Goal: Information Seeking & Learning: Learn about a topic

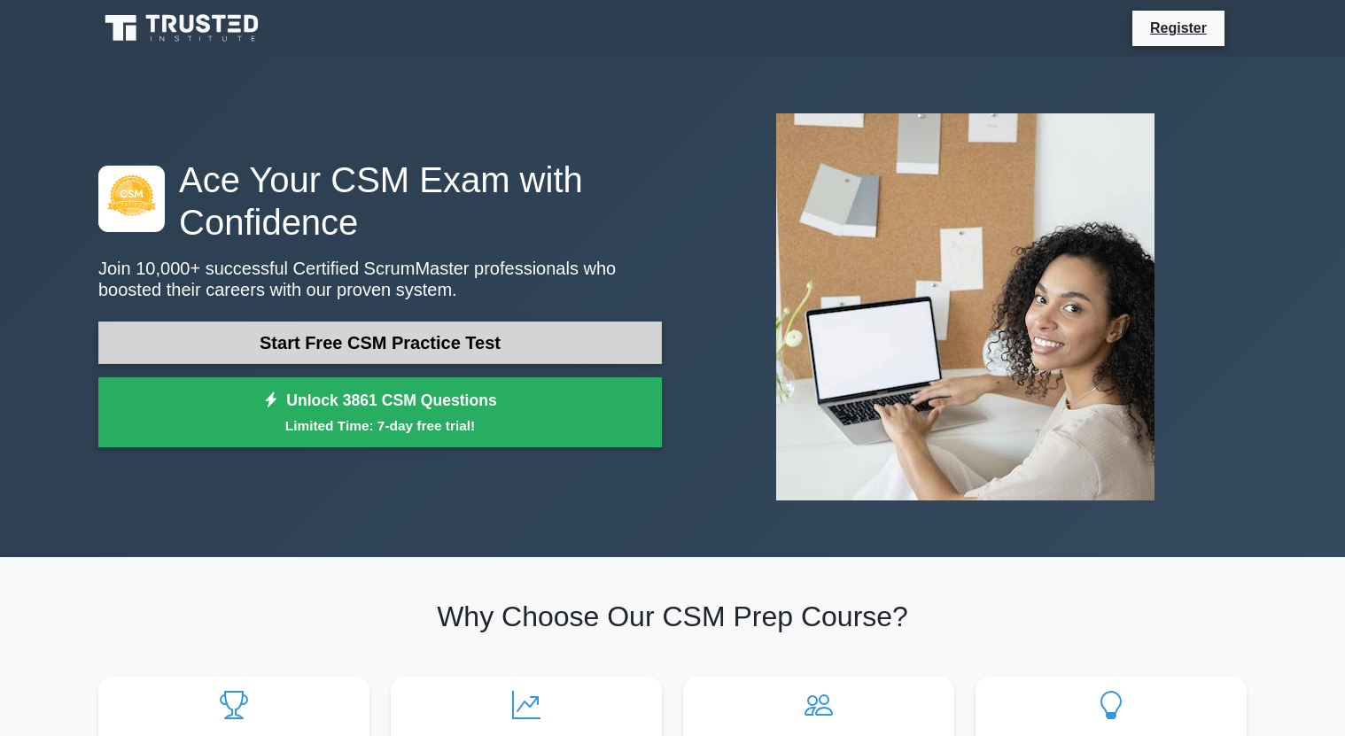
click at [353, 351] on link "Start Free CSM Practice Test" at bounding box center [379, 343] width 563 height 43
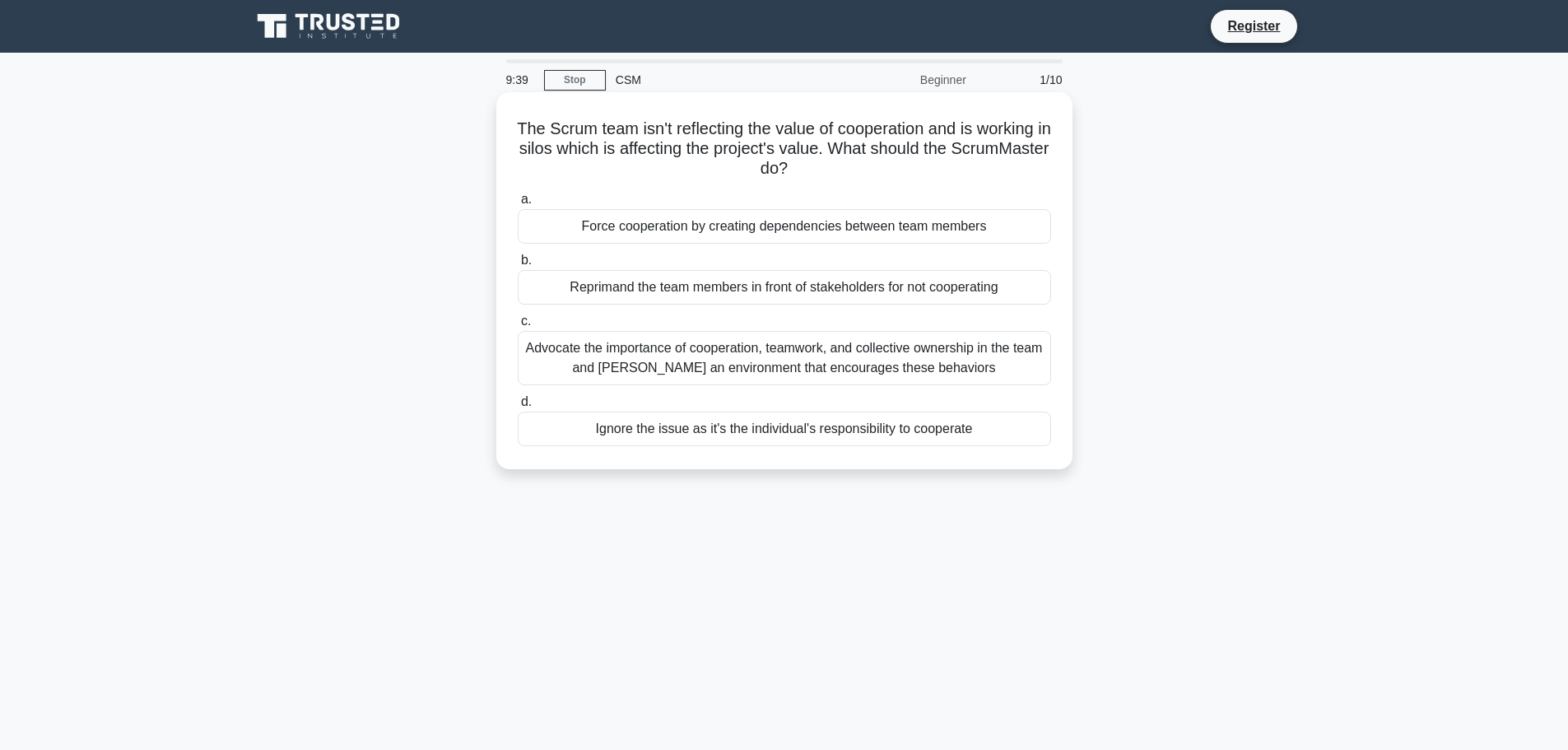
click at [650, 358] on div "Advocate the importance of cooperation, teamwork, and collective ownership in t…" at bounding box center [784, 358] width 533 height 54
click at [517, 327] on input "c. Advocate the importance of cooperation, teamwork, and collective ownership i…" at bounding box center [517, 322] width 0 height 11
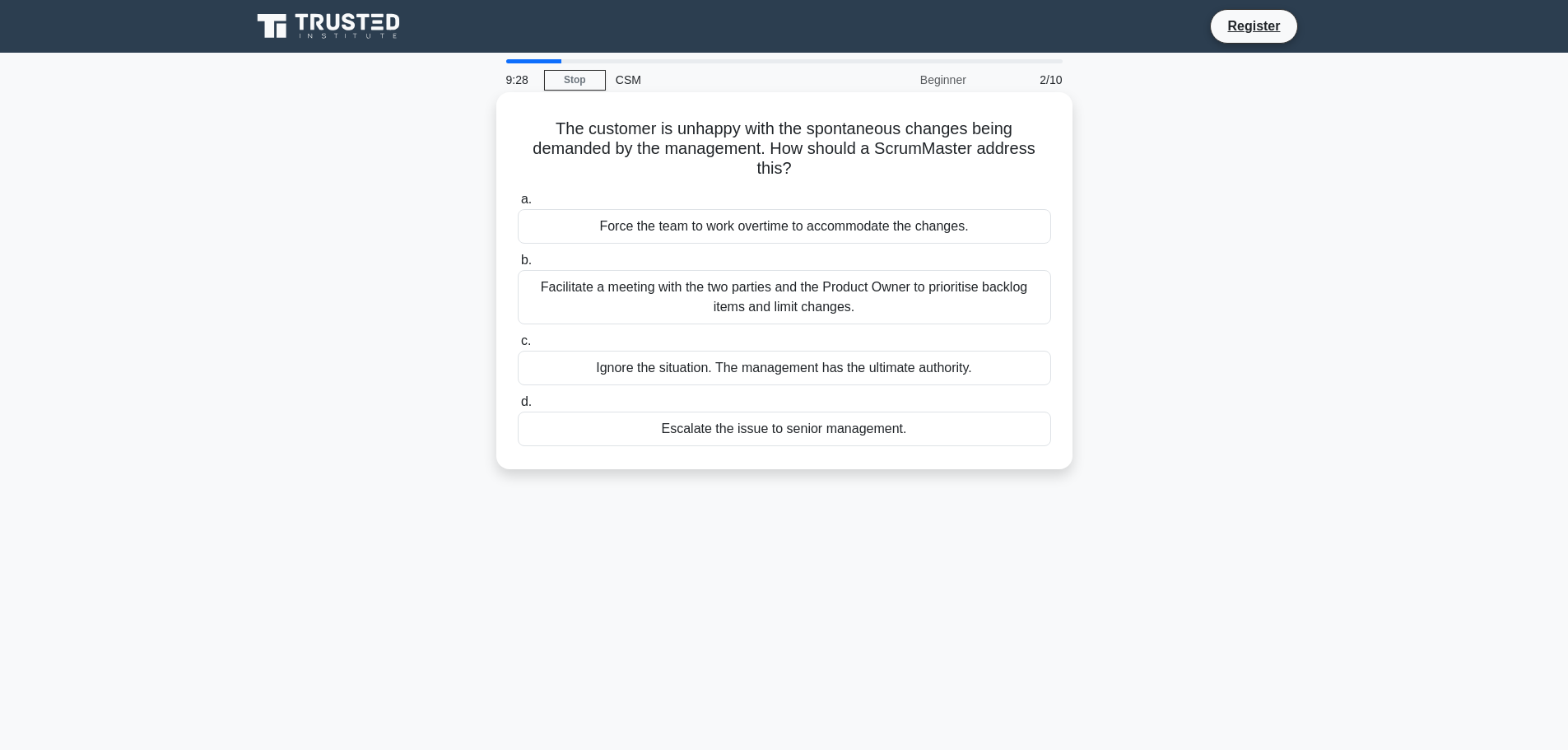
click at [677, 292] on div "Facilitate a meeting with the two parties and the Product Owner to prioritise b…" at bounding box center [784, 297] width 533 height 54
click at [517, 266] on input "b. Facilitate a meeting with the two parties and the Product Owner to prioritis…" at bounding box center [517, 261] width 0 height 11
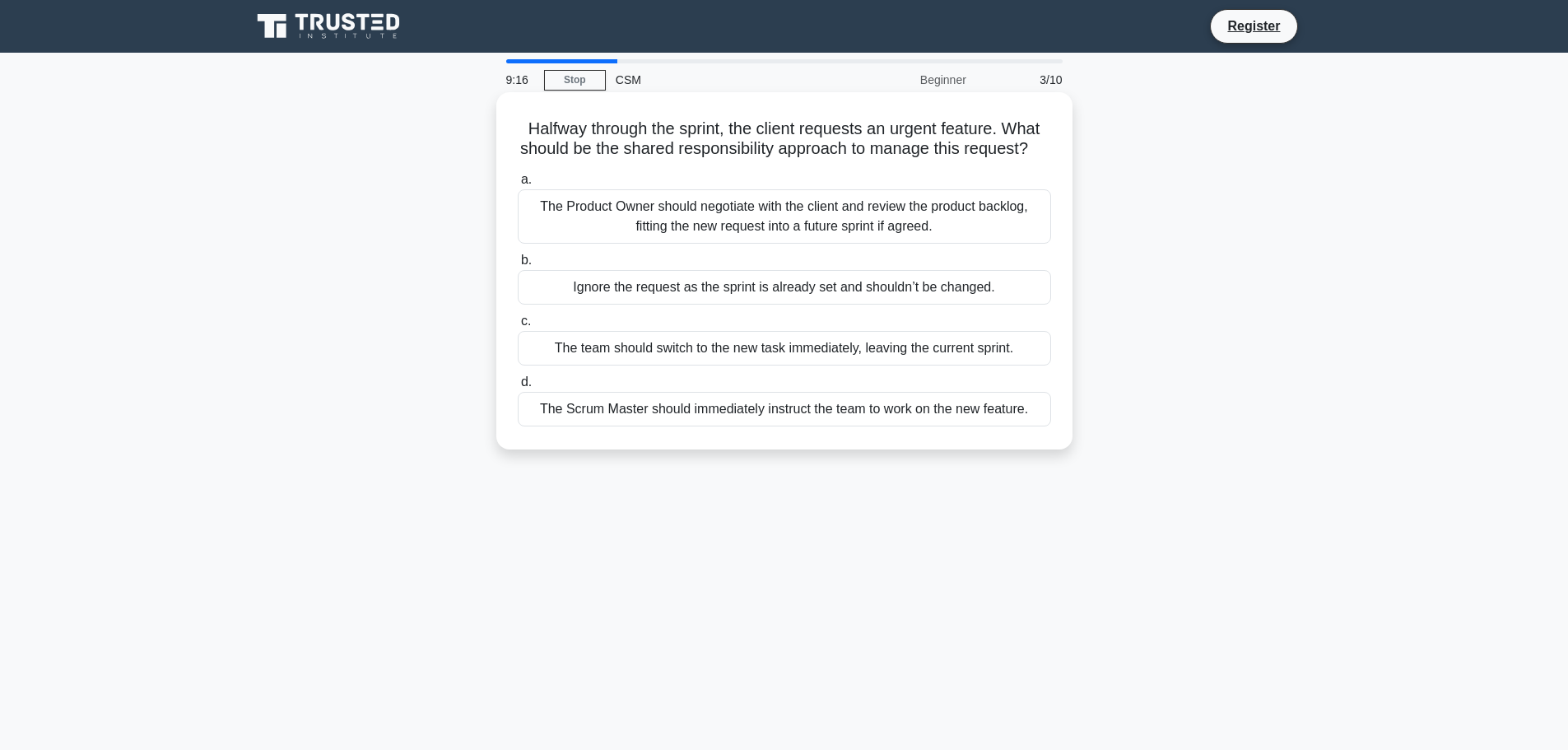
click at [702, 243] on div "The Product Owner should negotiate with the client and review the product backl…" at bounding box center [784, 217] width 533 height 54
click at [517, 185] on input "a. The Product Owner should negotiate with the client and review the product ba…" at bounding box center [517, 180] width 0 height 11
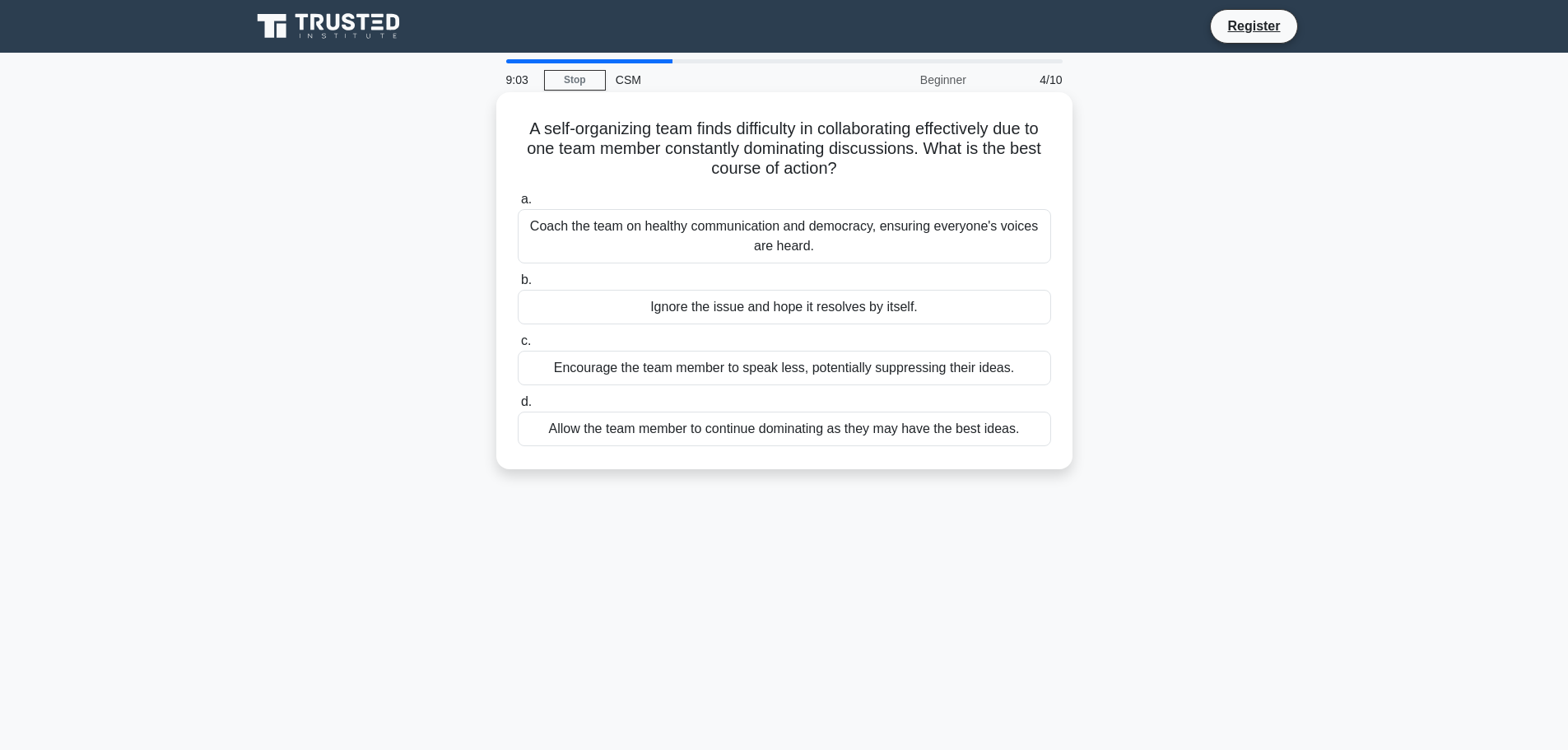
click at [703, 245] on div "Coach the team on healthy communication and democracy, ensuring everyone's voic…" at bounding box center [784, 236] width 533 height 54
click at [517, 205] on input "a. Coach the team on healthy communication and democracy, ensuring everyone's v…" at bounding box center [517, 200] width 0 height 11
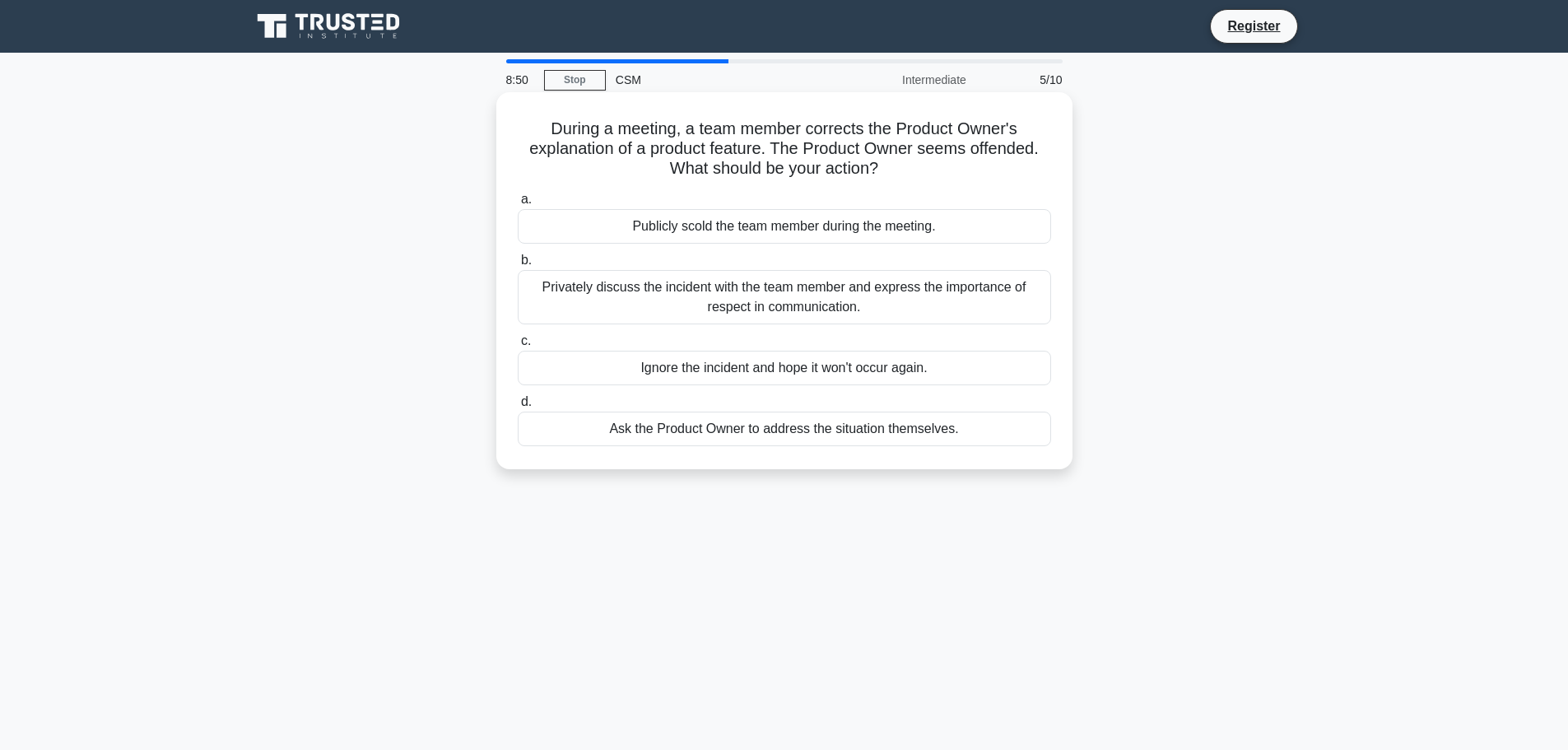
click at [682, 307] on div "Privately discuss the incident with the team member and express the importance …" at bounding box center [784, 297] width 533 height 54
click at [517, 266] on input "b. Privately discuss the incident with the team member and express the importan…" at bounding box center [517, 261] width 0 height 11
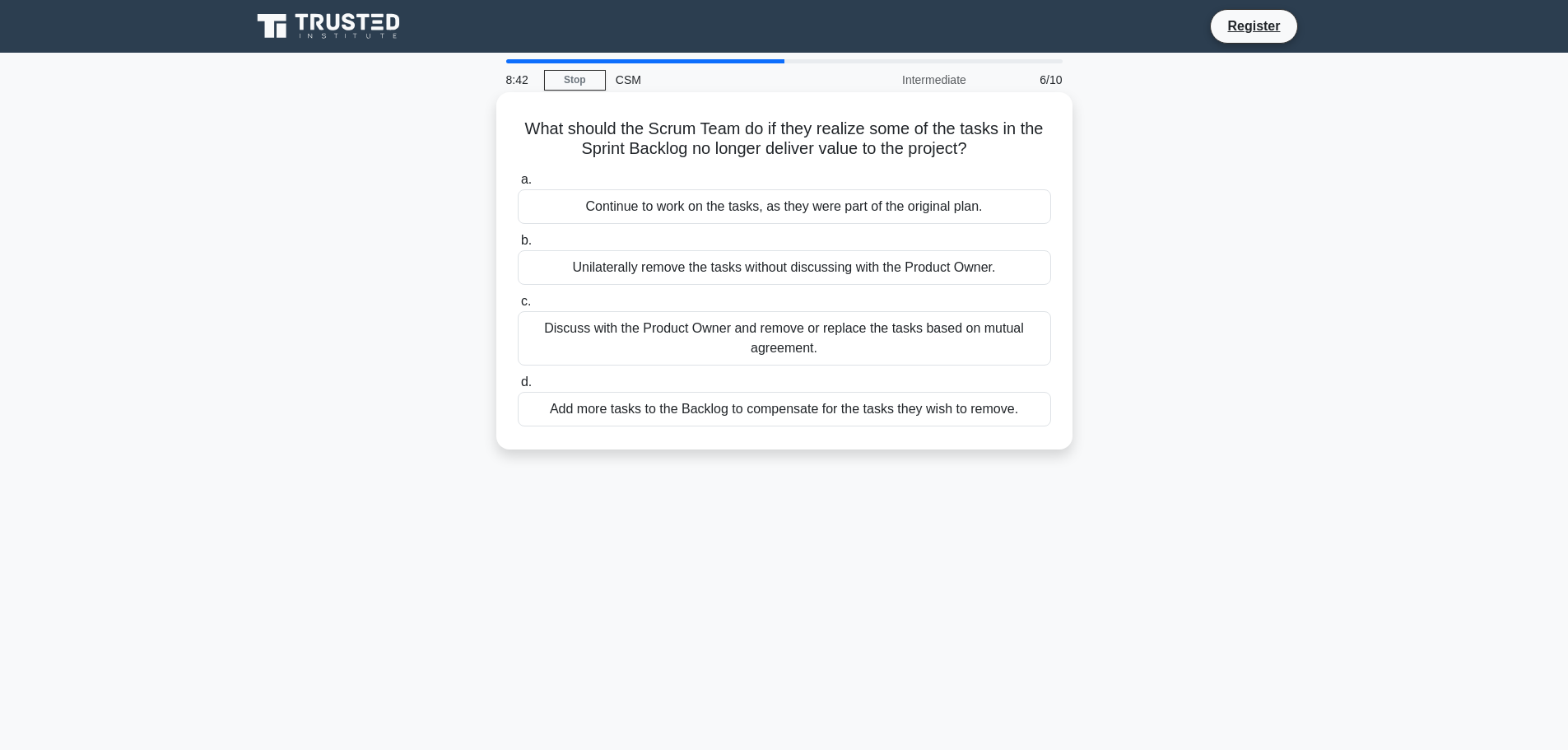
click at [684, 336] on div "Discuss with the Product Owner and remove or replace the tasks based on mutual …" at bounding box center [784, 338] width 533 height 54
click at [517, 307] on input "c. Discuss with the Product Owner and remove or replace the tasks based on mutu…" at bounding box center [517, 302] width 0 height 11
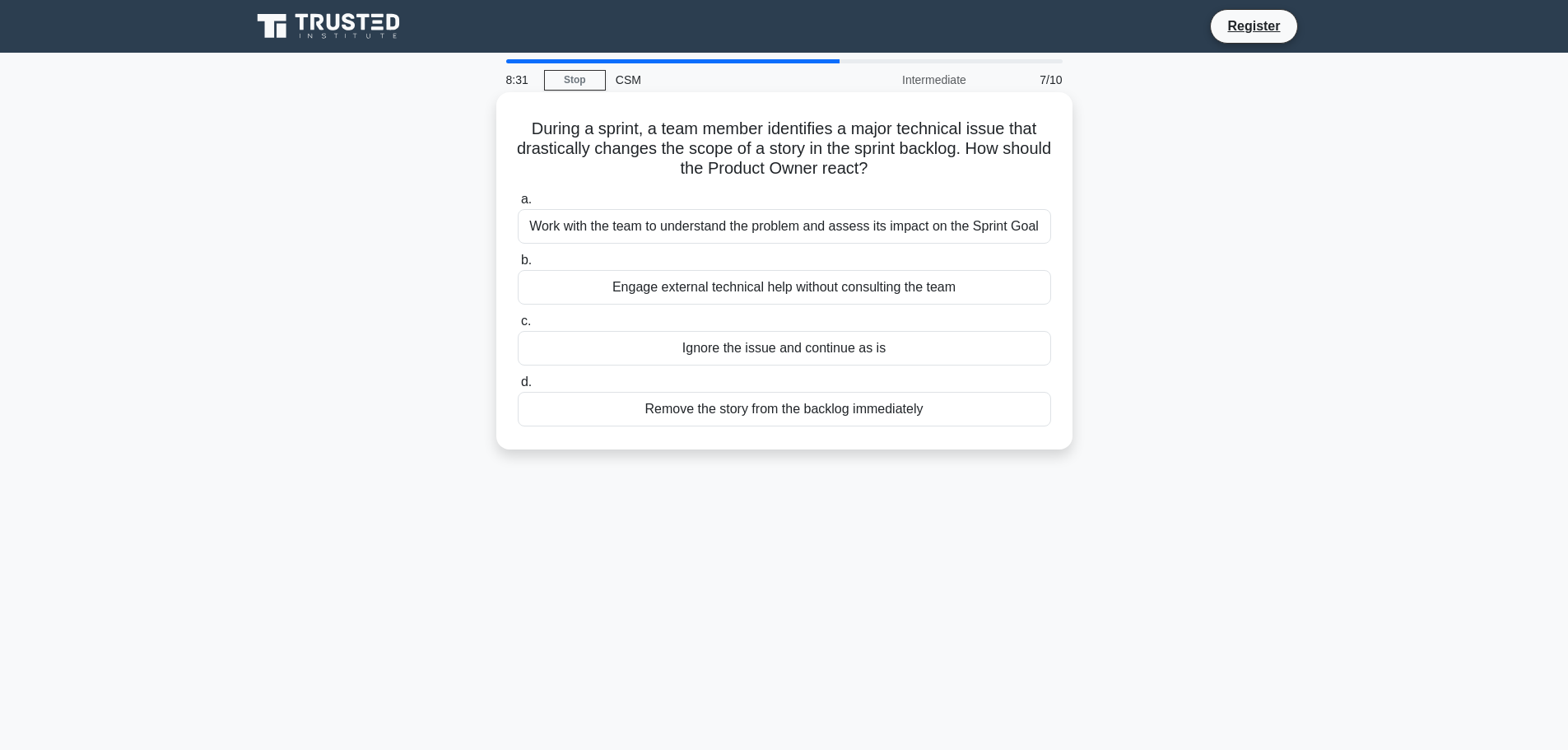
click at [748, 232] on div "Work with the team to understand the problem and assess its impact on the Sprin…" at bounding box center [784, 226] width 533 height 34
click at [517, 205] on input "a. Work with the team to understand the problem and assess its impact on the Sp…" at bounding box center [517, 200] width 0 height 11
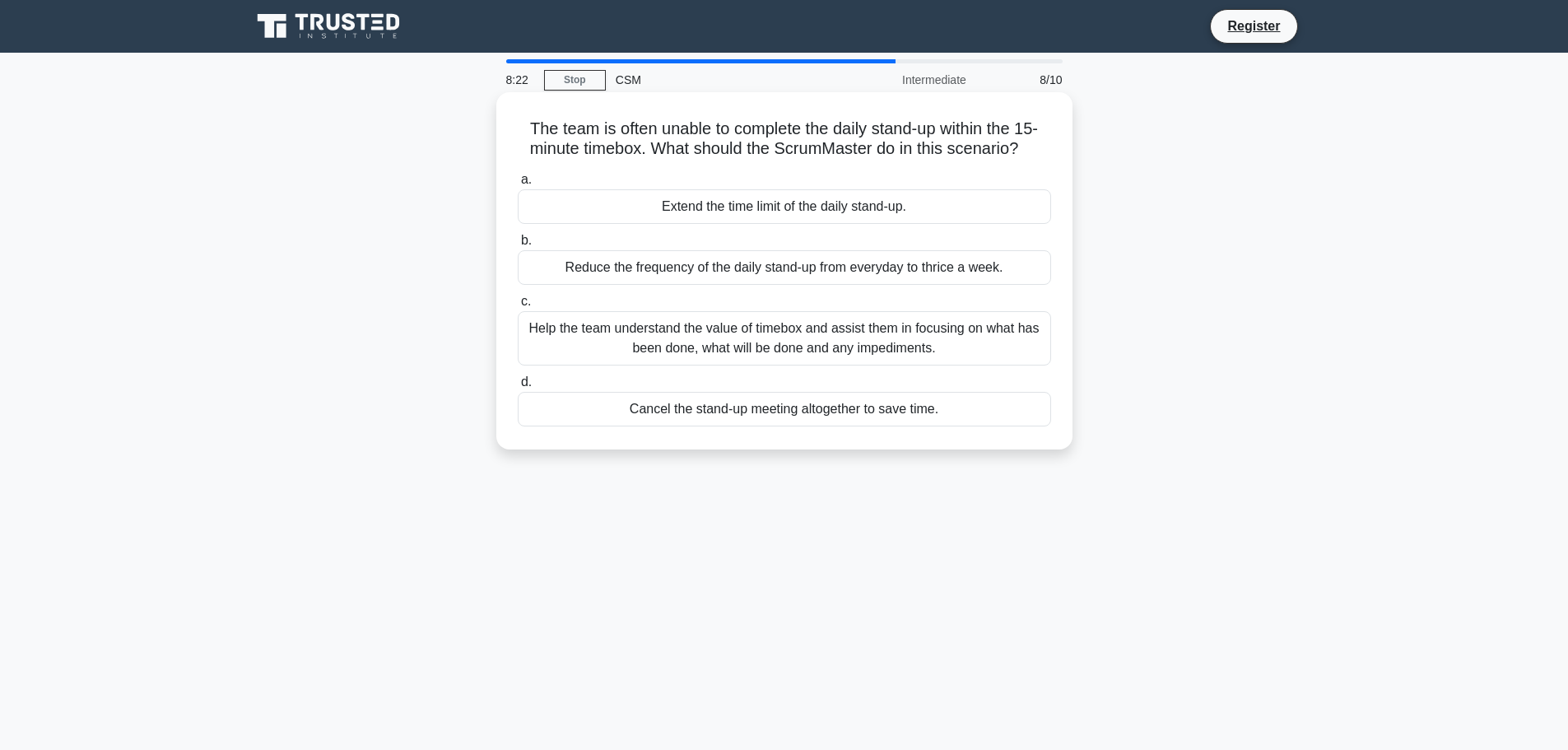
click at [733, 336] on div "Help the team understand the value of timebox and assist them in focusing on wh…" at bounding box center [784, 338] width 533 height 54
click at [517, 307] on input "c. Help the team understand the value of timebox and assist them in focusing on…" at bounding box center [517, 302] width 0 height 11
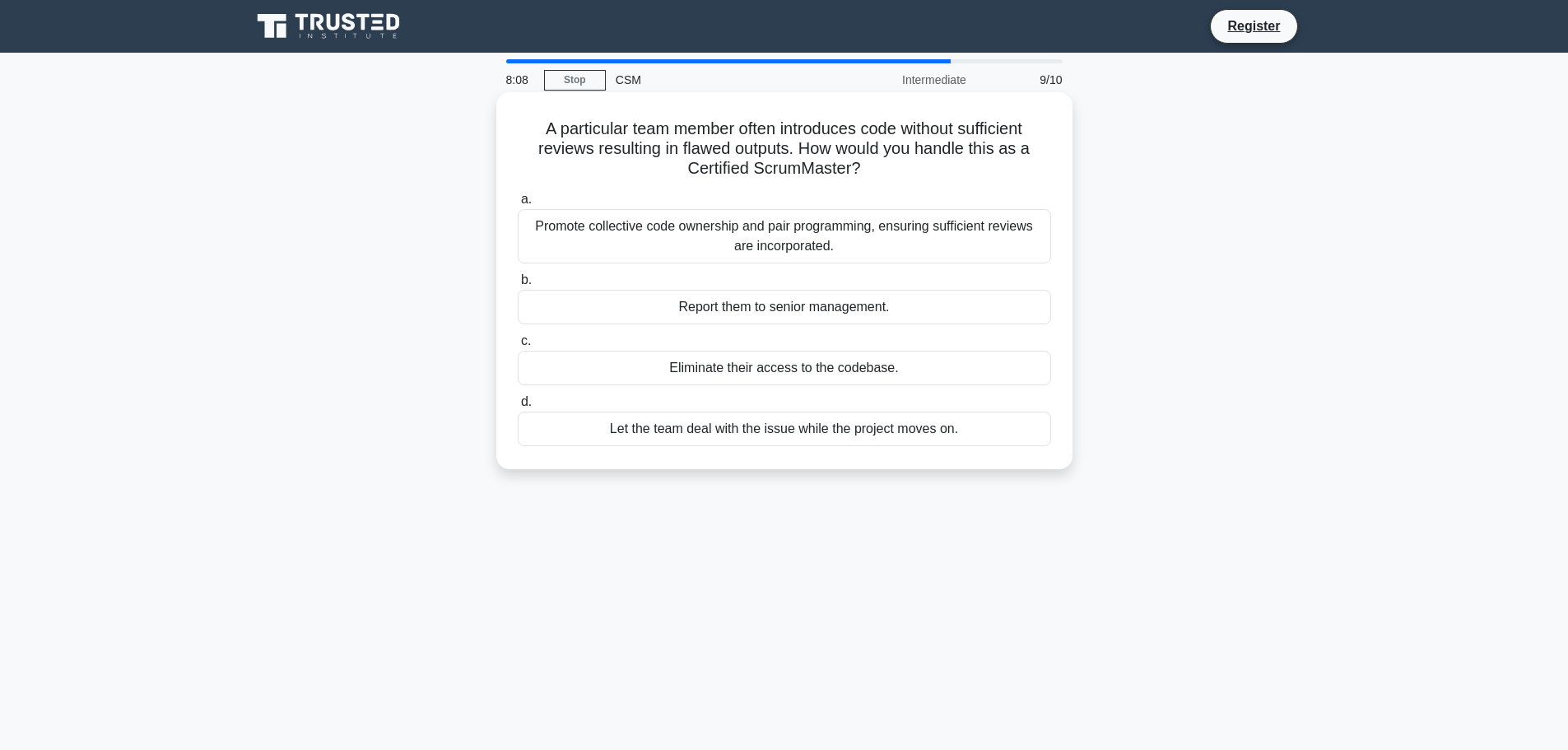
click at [735, 229] on div "Promote collective code ownership and pair programming, ensuring sufficient rev…" at bounding box center [784, 236] width 533 height 54
click at [517, 205] on input "a. Promote collective code ownership and pair programming, ensuring sufficient …" at bounding box center [517, 200] width 0 height 11
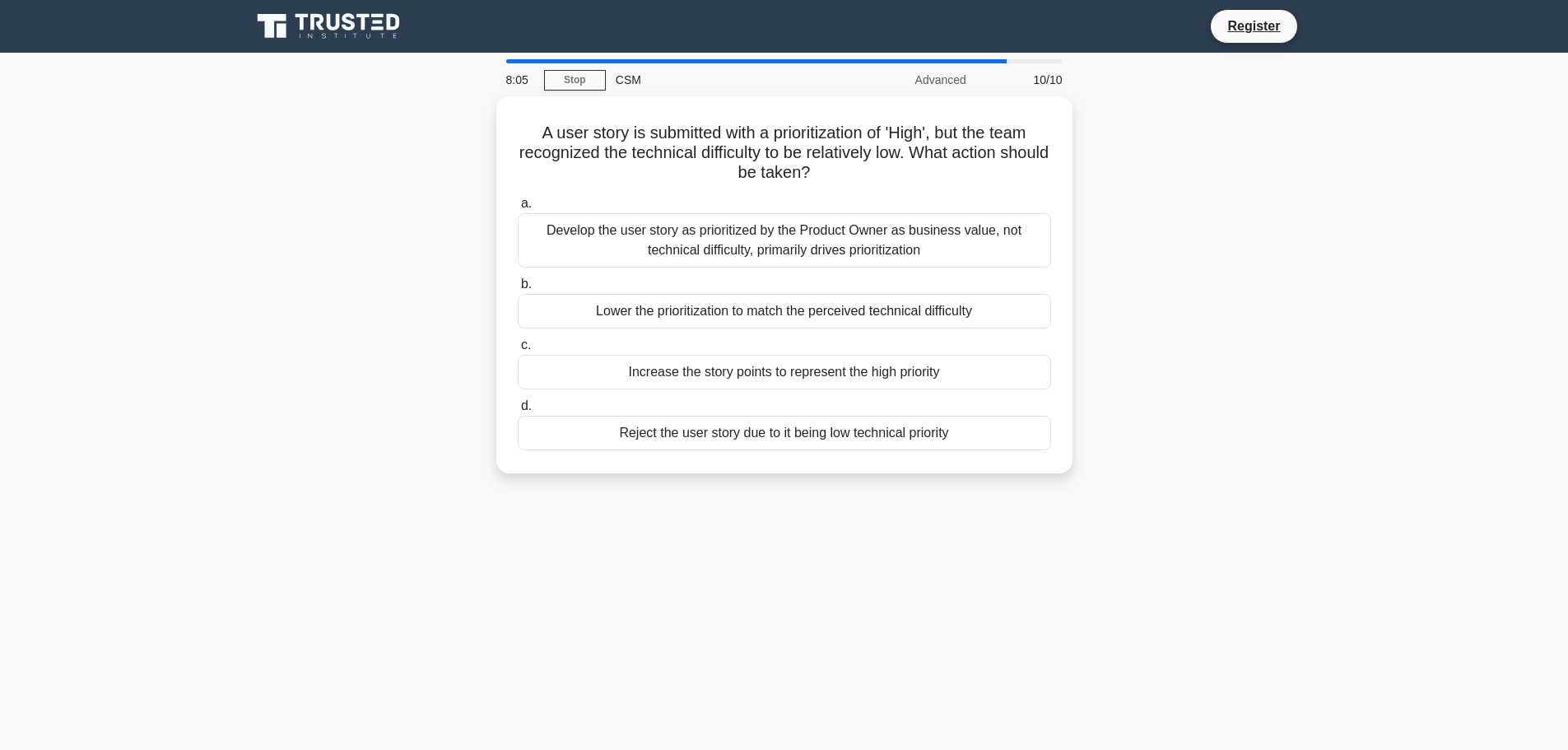
click at [735, 229] on div "Develop the user story as prioritized by the Product Owner as business value, n…" at bounding box center [784, 240] width 533 height 54
click at [517, 209] on input "a. Develop the user story as prioritized by the Product Owner as business value…" at bounding box center [517, 204] width 0 height 11
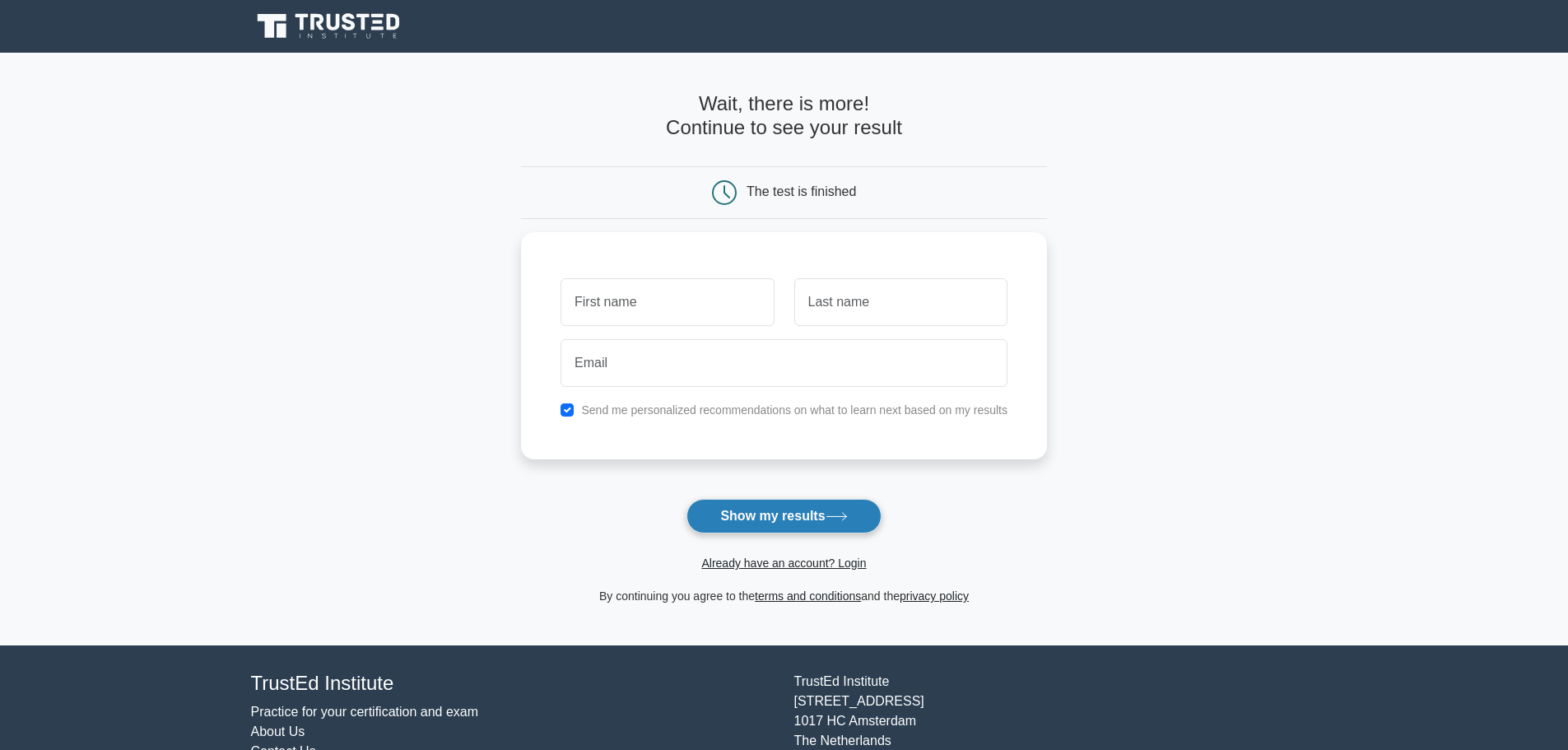
click at [786, 513] on button "Show my results" at bounding box center [783, 516] width 194 height 34
click at [684, 299] on input "text" at bounding box center [666, 297] width 213 height 47
type input "Antoinette"
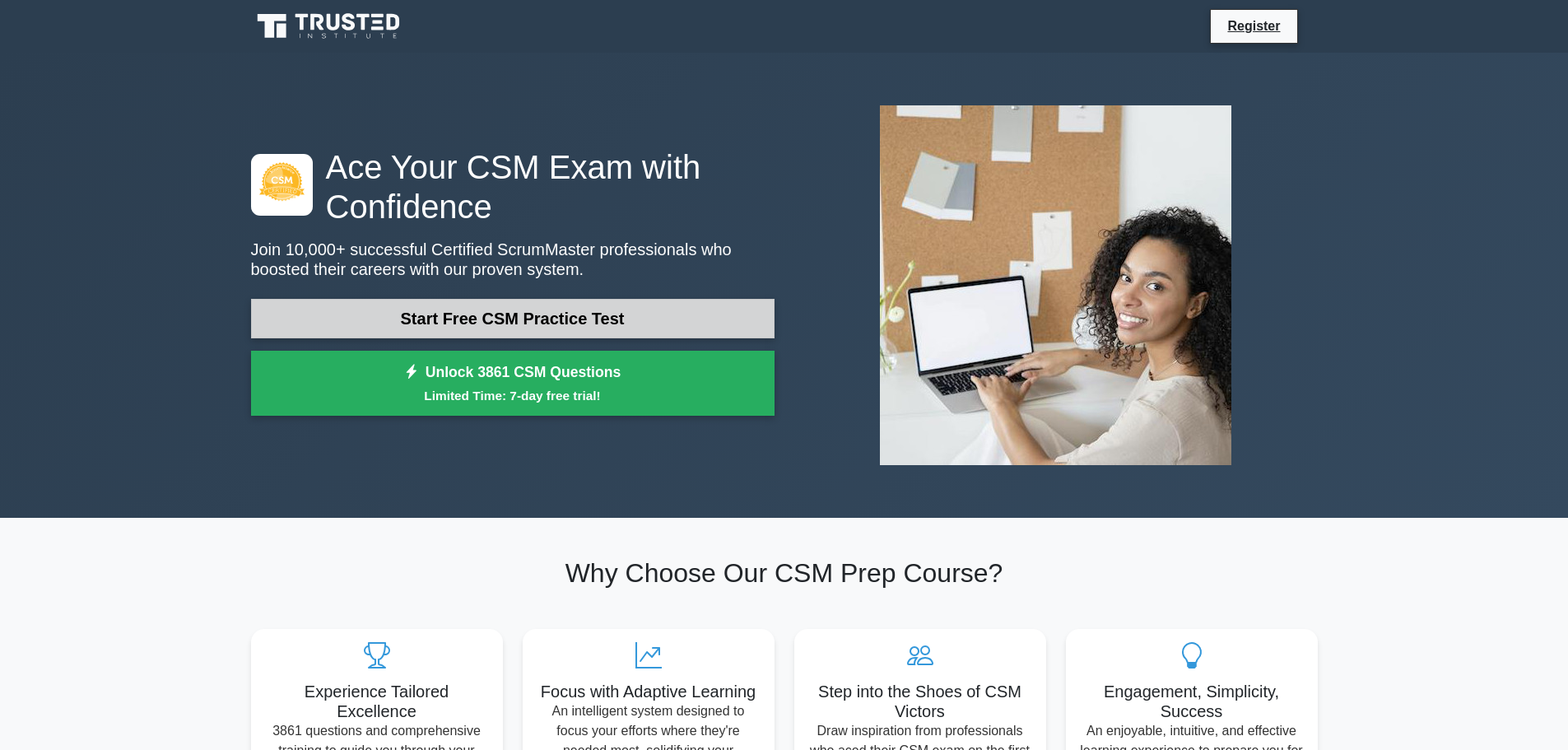
click at [400, 322] on link "Start Free CSM Practice Test" at bounding box center [512, 319] width 523 height 40
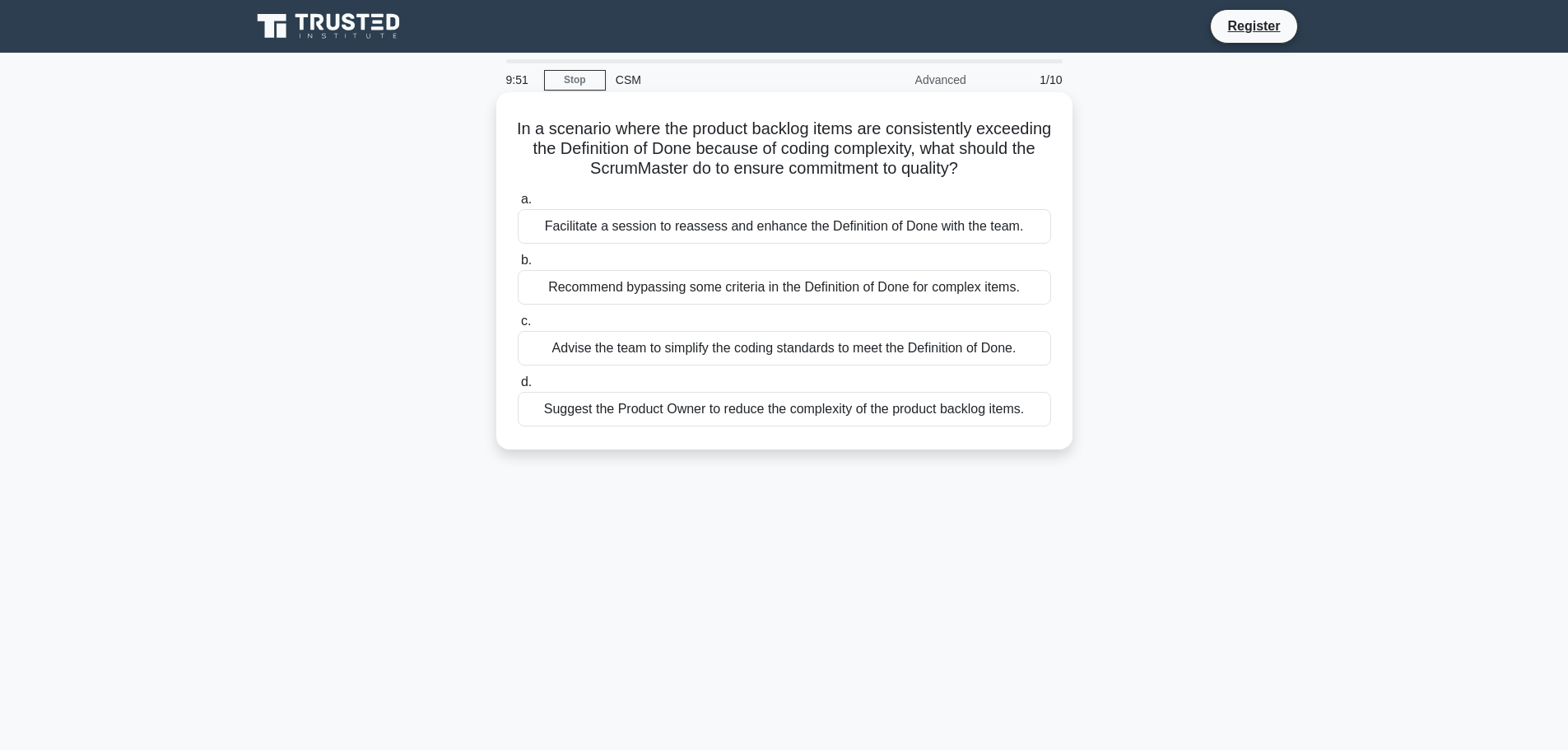
click at [678, 233] on div "Facilitate a session to reassess and enhance the Definition of Done with the te…" at bounding box center [784, 226] width 533 height 34
click at [517, 205] on input "a. Facilitate a session to reassess and enhance the Definition of Done with the…" at bounding box center [517, 200] width 0 height 11
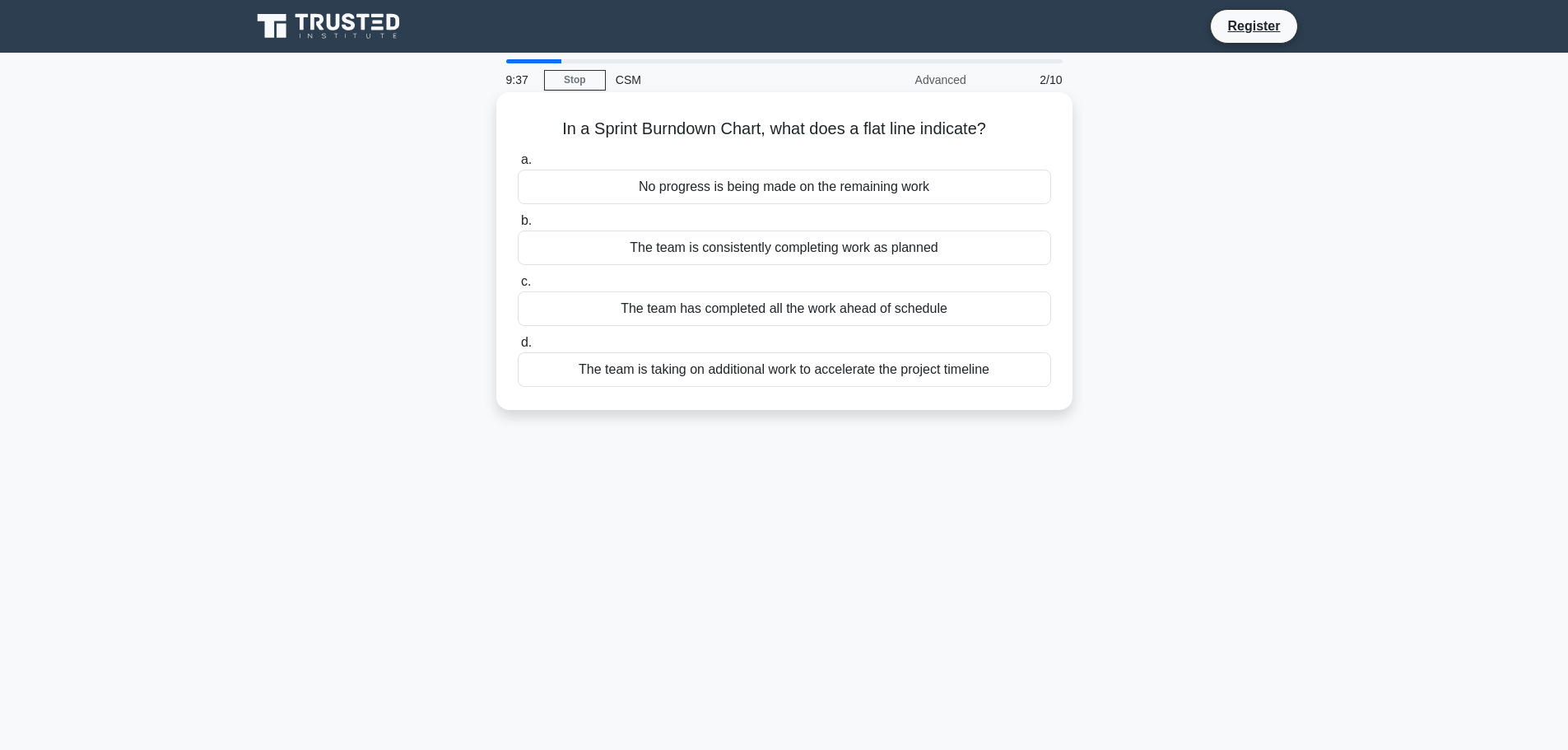
click at [984, 137] on h5 "In a Sprint Burndown Chart, what does a flat line indicate? .spinner_0XTQ{trans…" at bounding box center [784, 129] width 537 height 21
drag, startPoint x: 991, startPoint y: 130, endPoint x: 551, endPoint y: 126, distance: 440.0
click at [551, 126] on h5 "In a Sprint Burndown Chart, what does a flat line indicate? .spinner_0XTQ{trans…" at bounding box center [784, 129] width 537 height 21
copy h5 "In a Sprint Burndown Chart, what does a flat line indicate?"
click at [707, 183] on div "No progress is being made on the remaining work" at bounding box center [784, 186] width 533 height 34
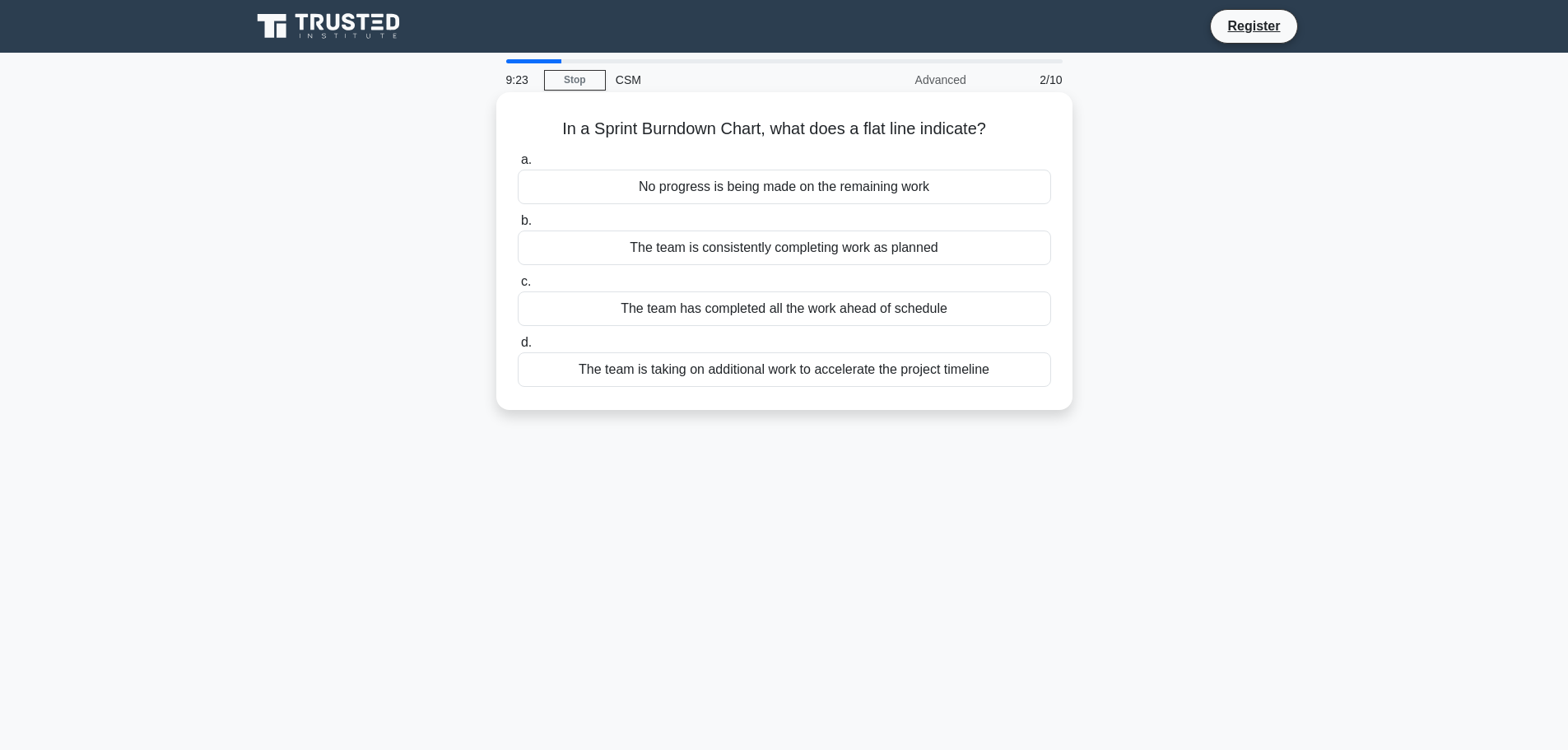
click at [517, 165] on input "a. No progress is being made on the remaining work" at bounding box center [517, 161] width 0 height 11
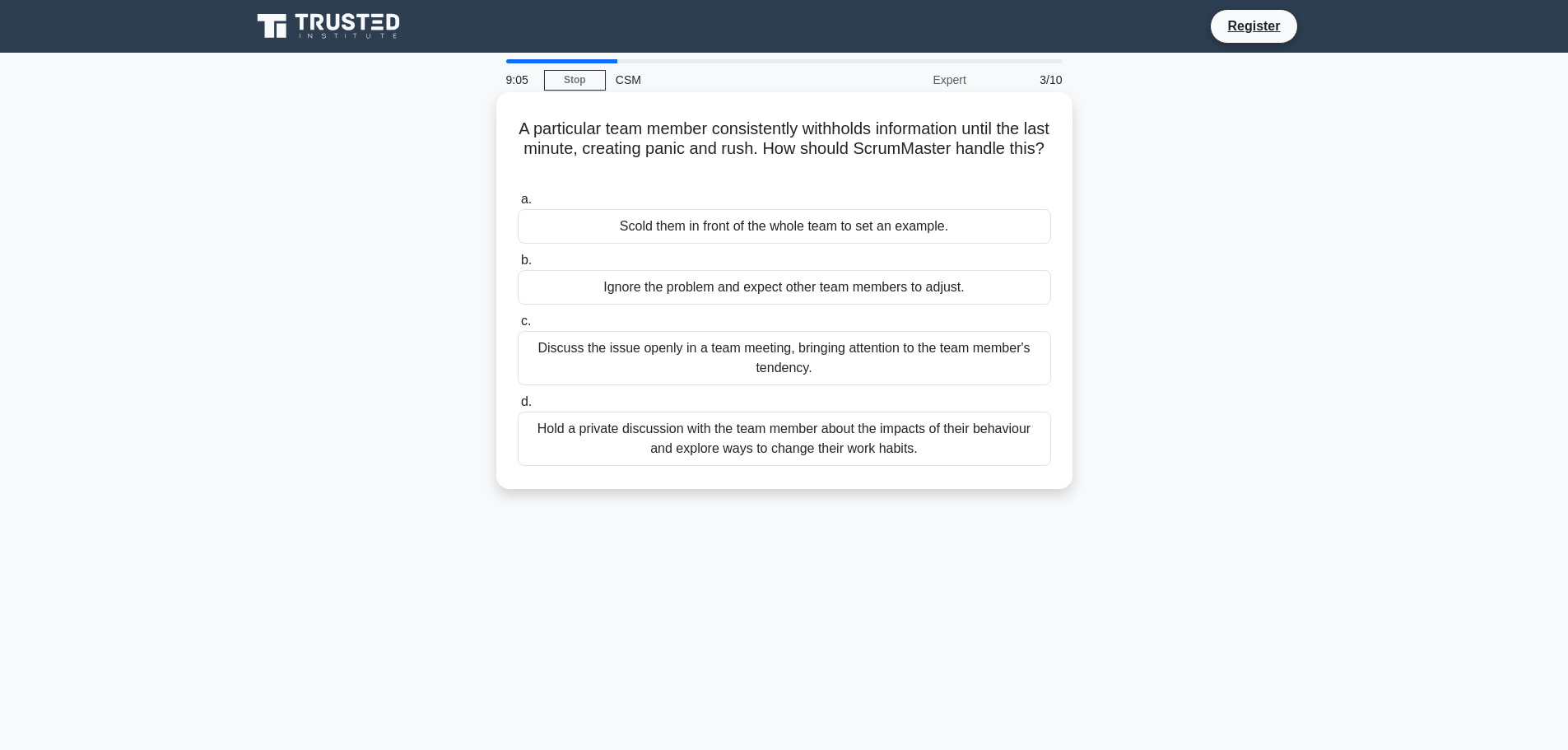
click at [685, 451] on div "Hold a private discussion with the team member about the impacts of their behav…" at bounding box center [784, 439] width 533 height 54
click at [517, 407] on input "d. Hold a private discussion with the team member about the impacts of their be…" at bounding box center [517, 402] width 0 height 11
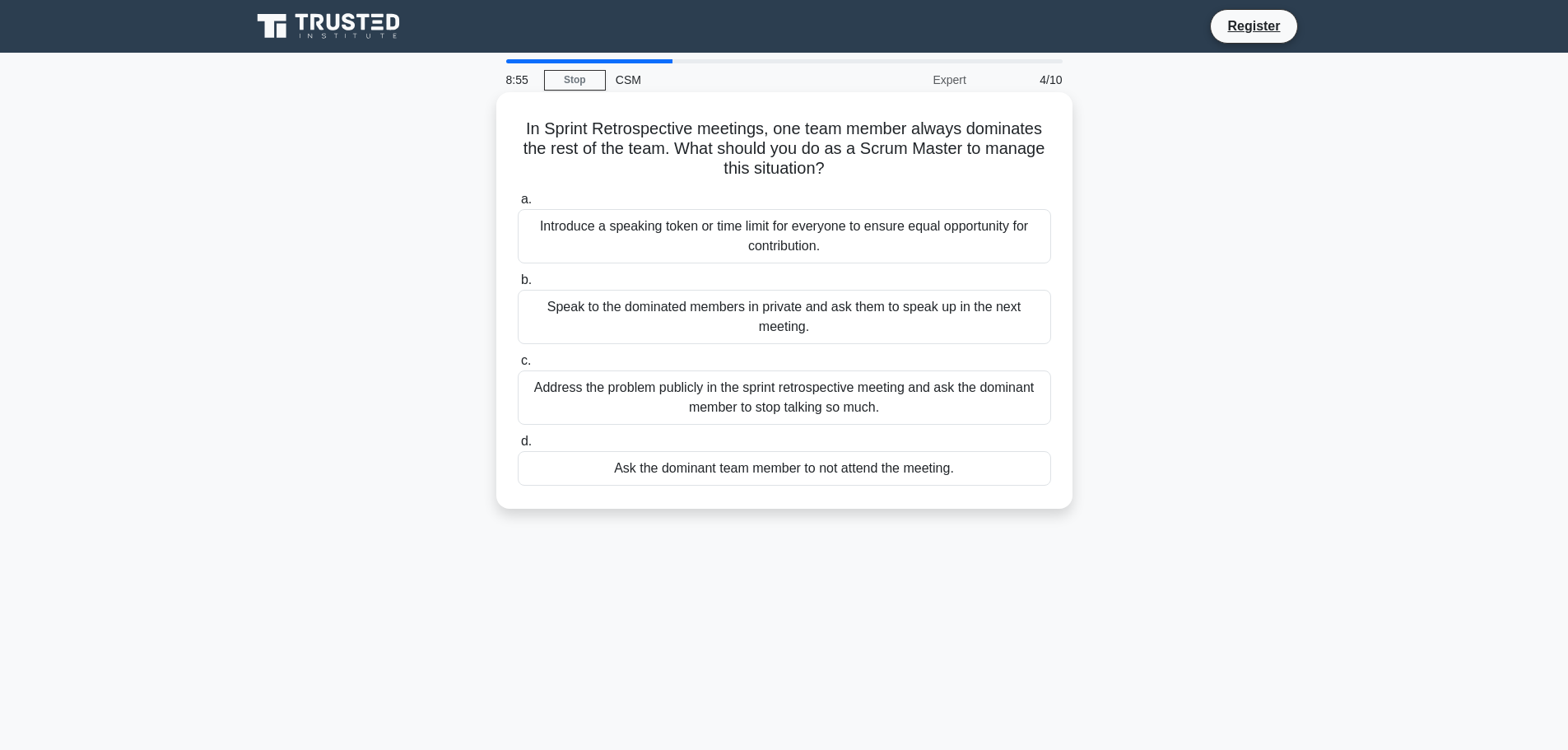
click at [684, 234] on div "Introduce a speaking token or time limit for everyone to ensure equal opportuni…" at bounding box center [784, 236] width 533 height 54
click at [517, 205] on input "a. Introduce a speaking token or time limit for everyone to ensure equal opport…" at bounding box center [517, 200] width 0 height 11
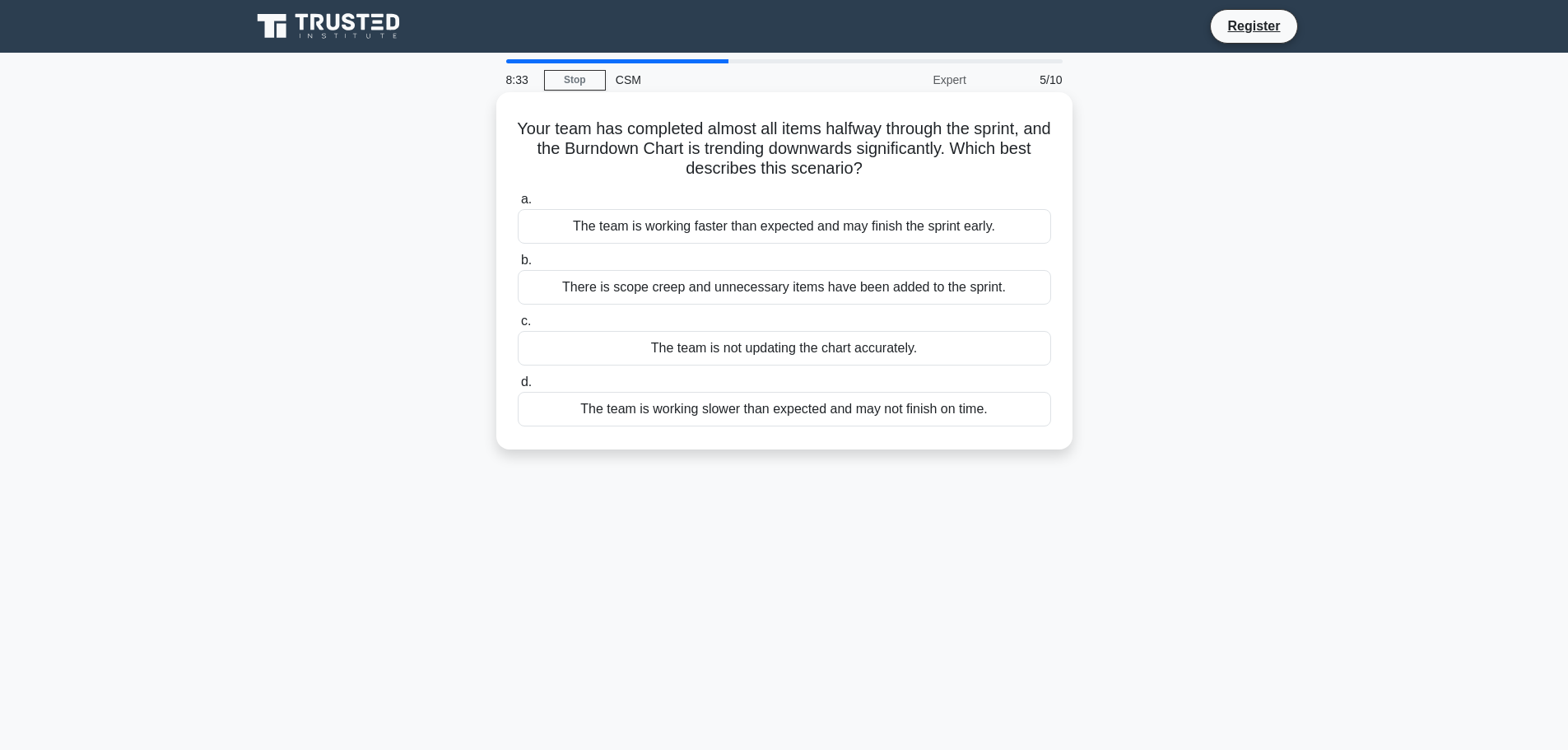
drag, startPoint x: 884, startPoint y: 168, endPoint x: 757, endPoint y: 162, distance: 127.1
click at [523, 128] on h5 "Your team has completed almost all items halfway through the sprint, and the Bu…" at bounding box center [784, 150] width 537 height 61
click at [974, 159] on h5 "Your team has completed almost all items halfway through the sprint, and the Bu…" at bounding box center [784, 150] width 537 height 61
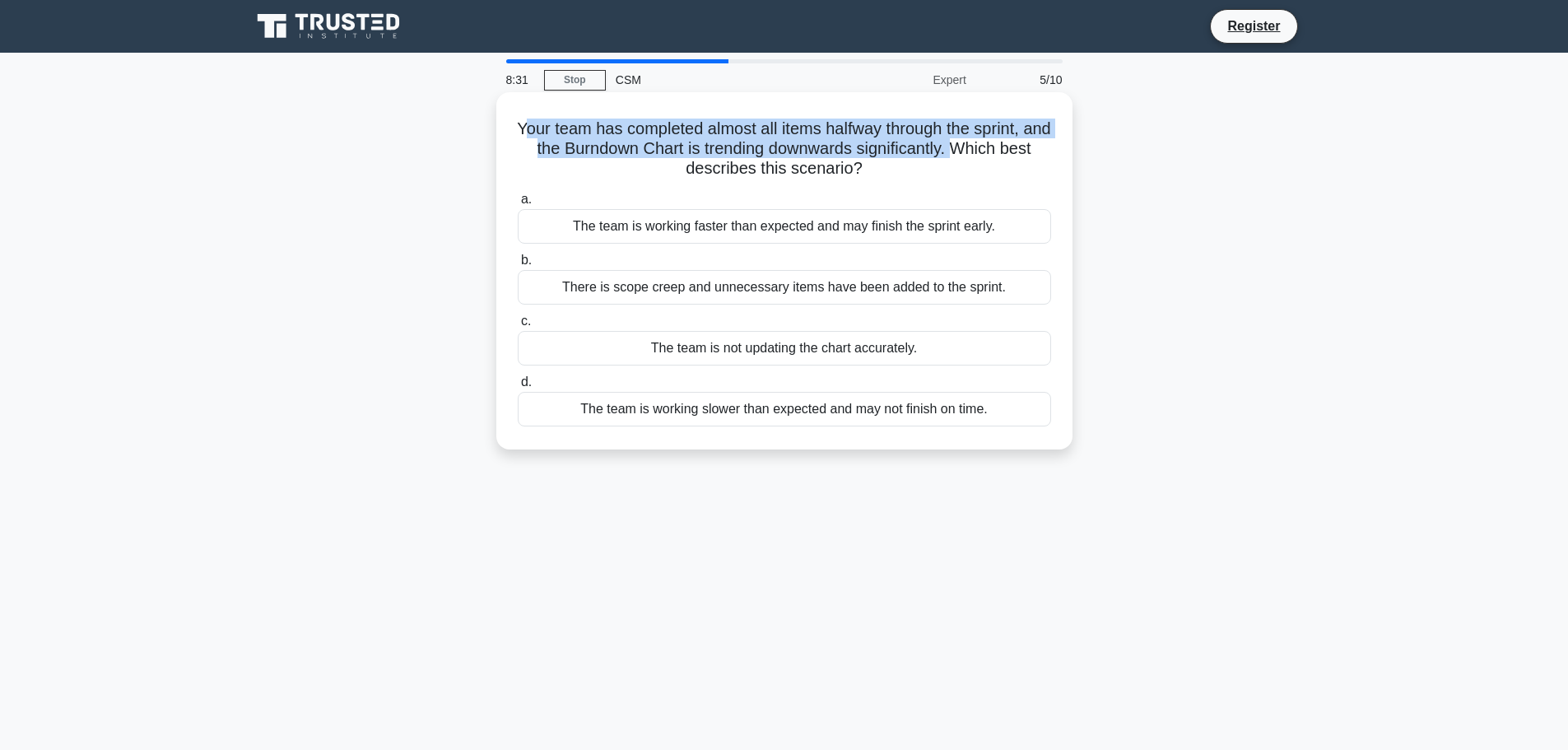
drag, startPoint x: 988, startPoint y: 150, endPoint x: 830, endPoint y: 156, distance: 158.1
click at [548, 126] on h5 "Your team has completed almost all items halfway through the sprint, and the Bu…" at bounding box center [784, 150] width 537 height 61
drag, startPoint x: 894, startPoint y: 176, endPoint x: 512, endPoint y: 133, distance: 384.4
click at [512, 133] on div "Your team has completed almost all items halfway through the sprint, and the Bu…" at bounding box center [784, 270] width 563 height 344
copy h5 "Your team has completed almost all items halfway through the sprint, and the Bu…"
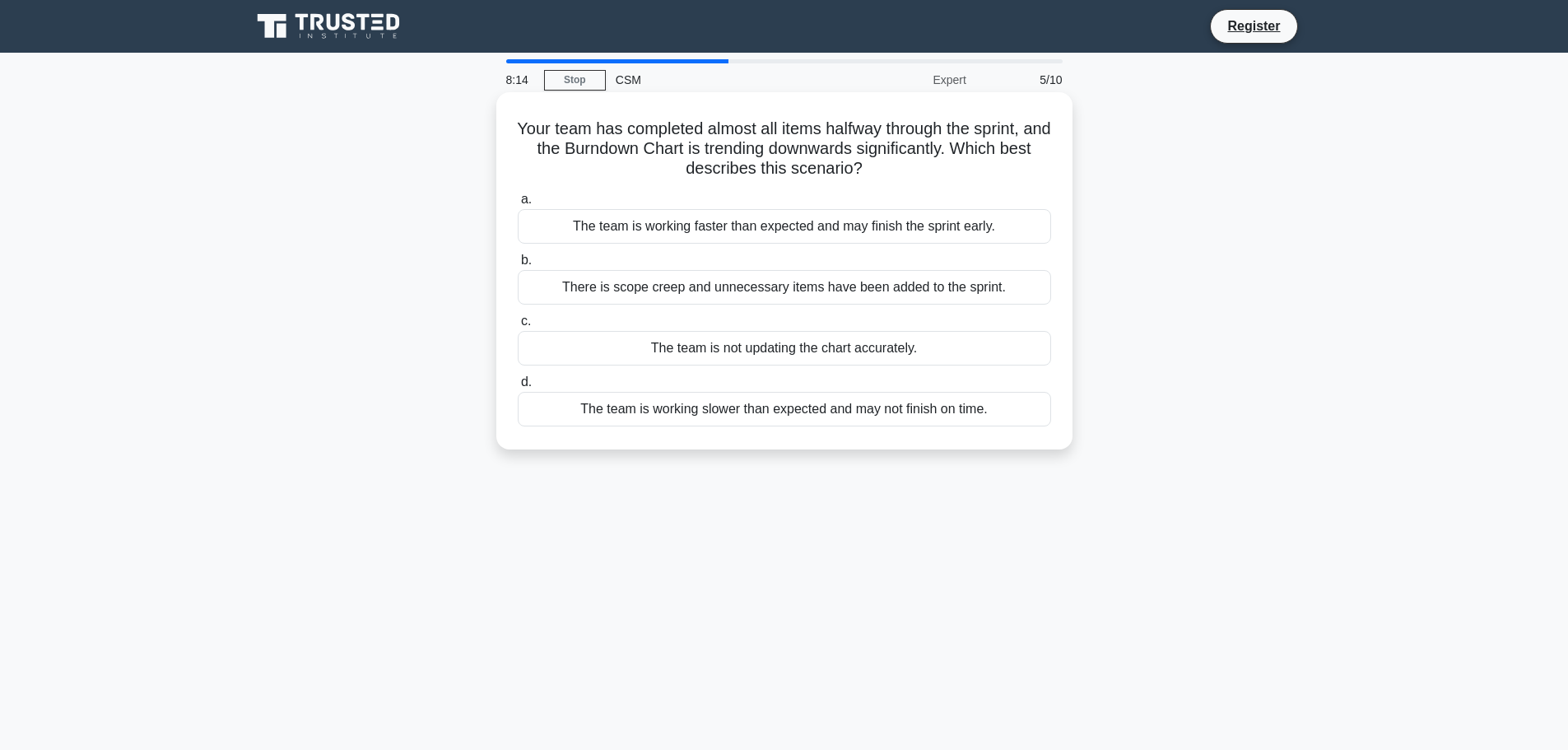
click at [733, 230] on div "The team is working faster than expected and may finish the sprint early." at bounding box center [784, 226] width 533 height 34
click at [517, 205] on input "a. The team is working faster than expected and may finish the sprint early." at bounding box center [517, 200] width 0 height 11
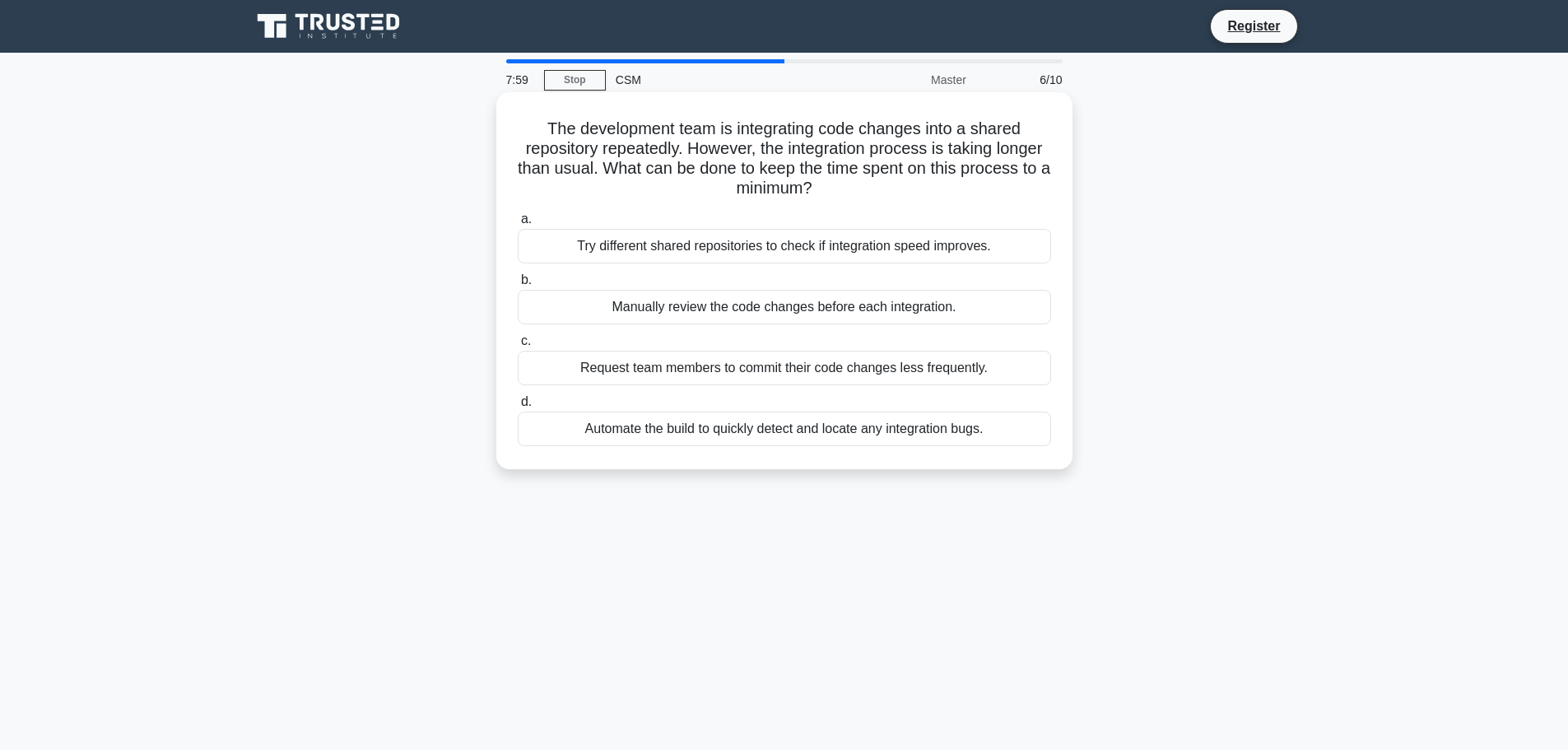
click at [672, 249] on div "Try different shared repositories to check if integration speed improves." at bounding box center [784, 245] width 533 height 34
click at [517, 225] on input "a. Try different shared repositories to check if integration speed improves." at bounding box center [517, 219] width 0 height 11
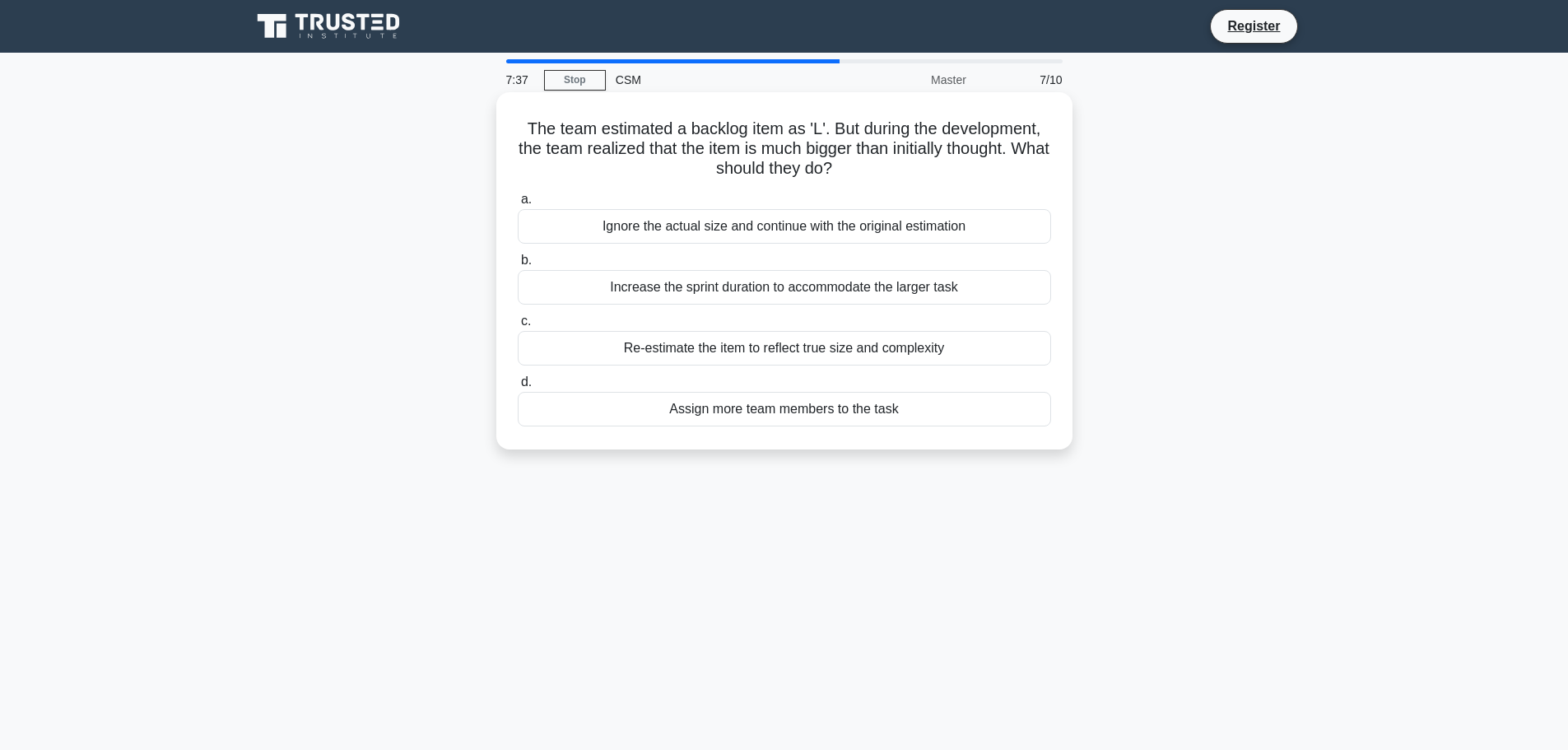
click at [790, 348] on div "Re-estimate the item to reflect true size and complexity" at bounding box center [784, 348] width 533 height 34
click at [517, 327] on input "c. Re-estimate the item to reflect true size and complexity" at bounding box center [517, 322] width 0 height 11
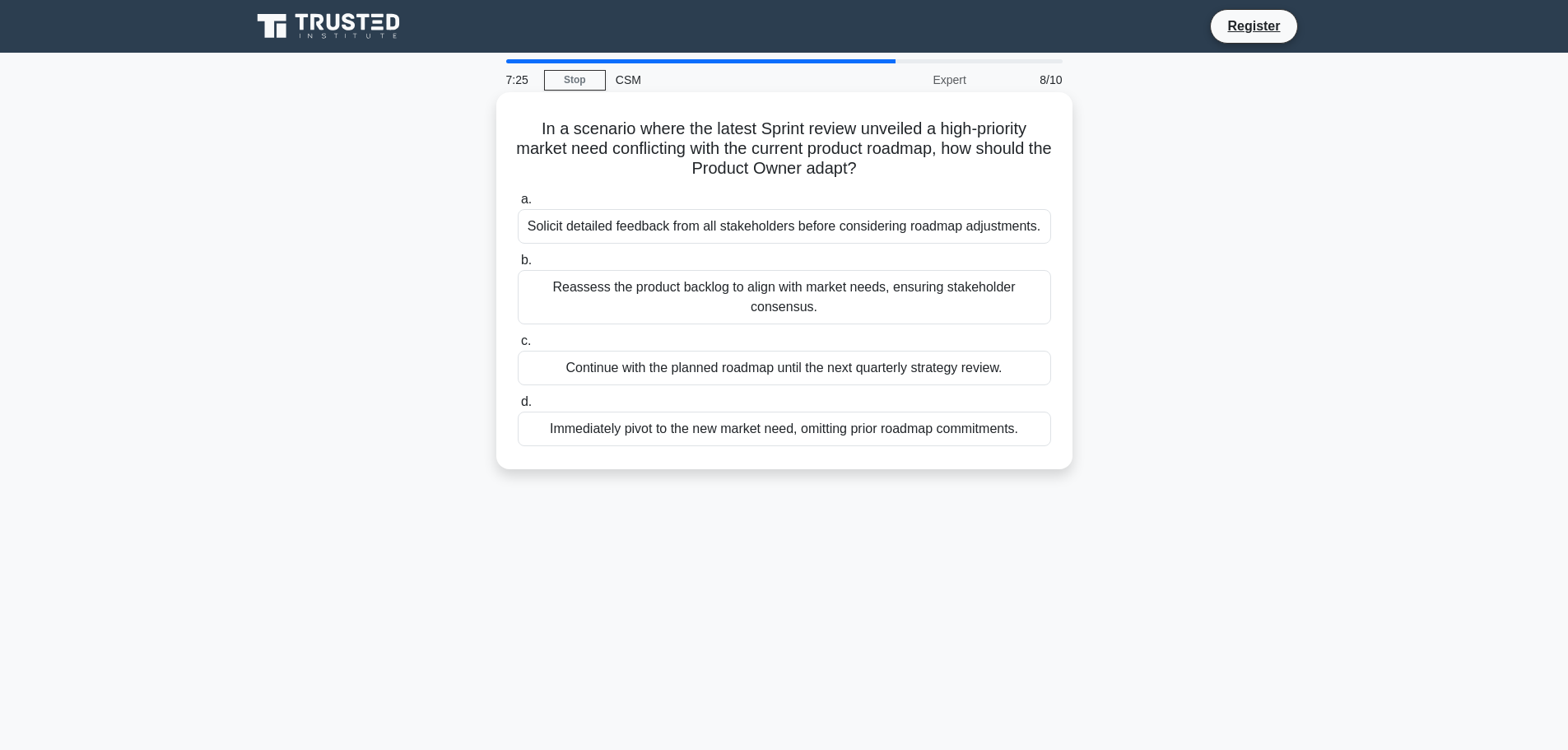
click at [702, 299] on div "Reassess the product backlog to align with market needs, ensuring stakeholder c…" at bounding box center [784, 297] width 533 height 54
click at [517, 266] on input "b. Reassess the product backlog to align with market needs, ensuring stakeholde…" at bounding box center [517, 261] width 0 height 11
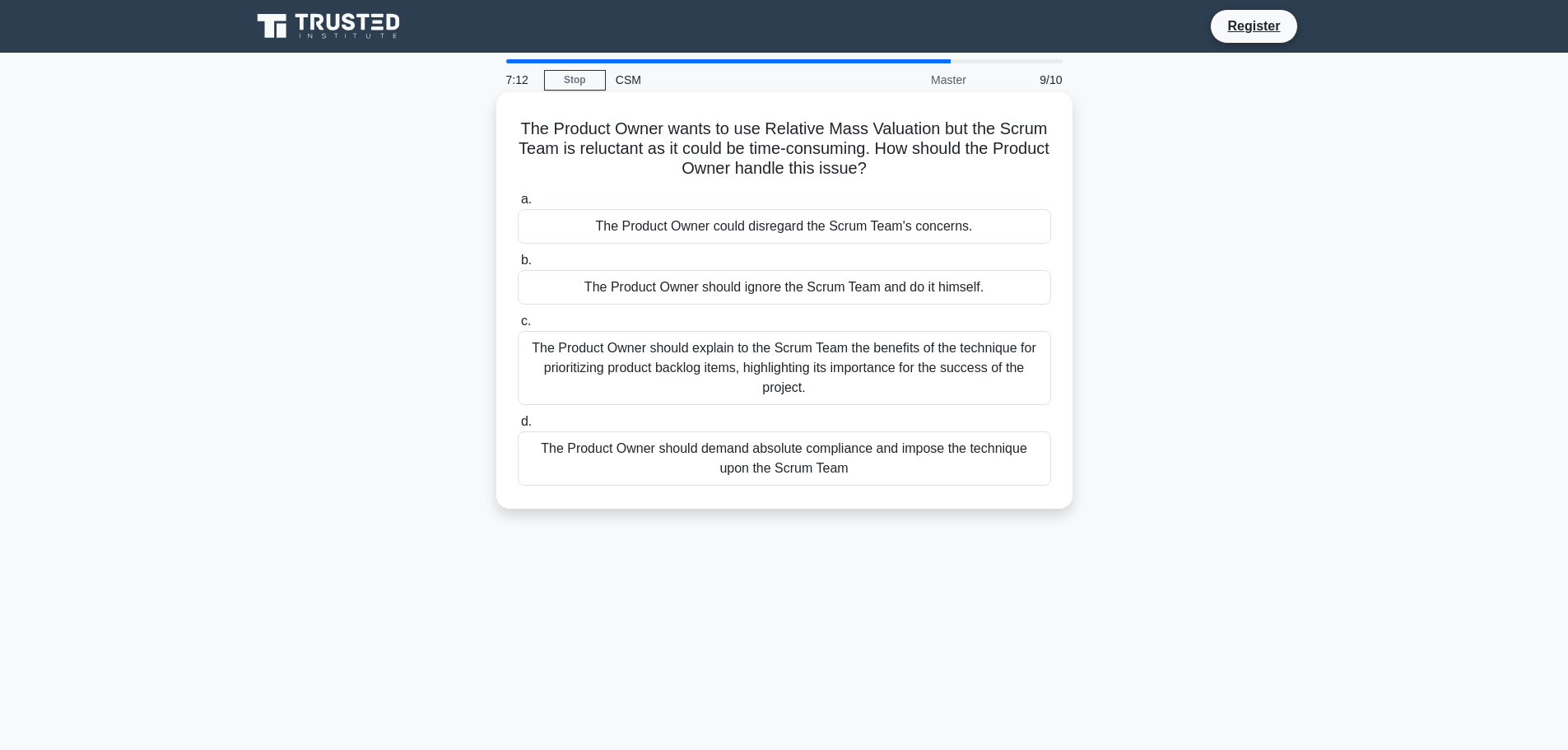
click at [694, 364] on div "The Product Owner should explain to the Scrum Team the benefits of the techniqu…" at bounding box center [784, 368] width 533 height 74
click at [517, 327] on input "c. The Product Owner should explain to the Scrum Team the benefits of the techn…" at bounding box center [517, 322] width 0 height 11
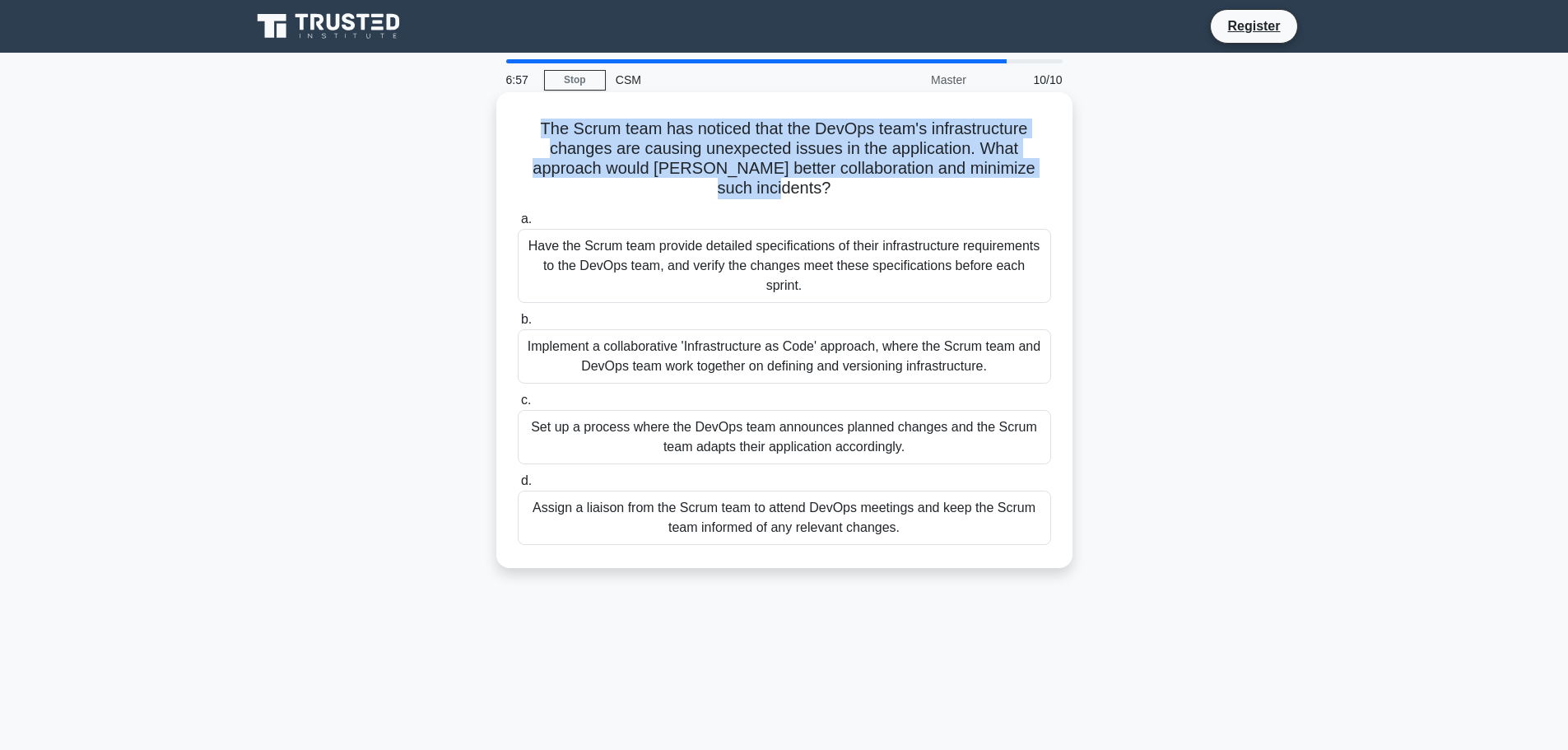
drag, startPoint x: 751, startPoint y: 191, endPoint x: 532, endPoint y: 134, distance: 226.3
click at [532, 134] on h5 "The Scrum team has noticed that the DevOps team's infrastructure changes are ca…" at bounding box center [784, 159] width 537 height 81
copy h5 "The Scrum team has noticed that the DevOps team's infrastructure changes are ca…"
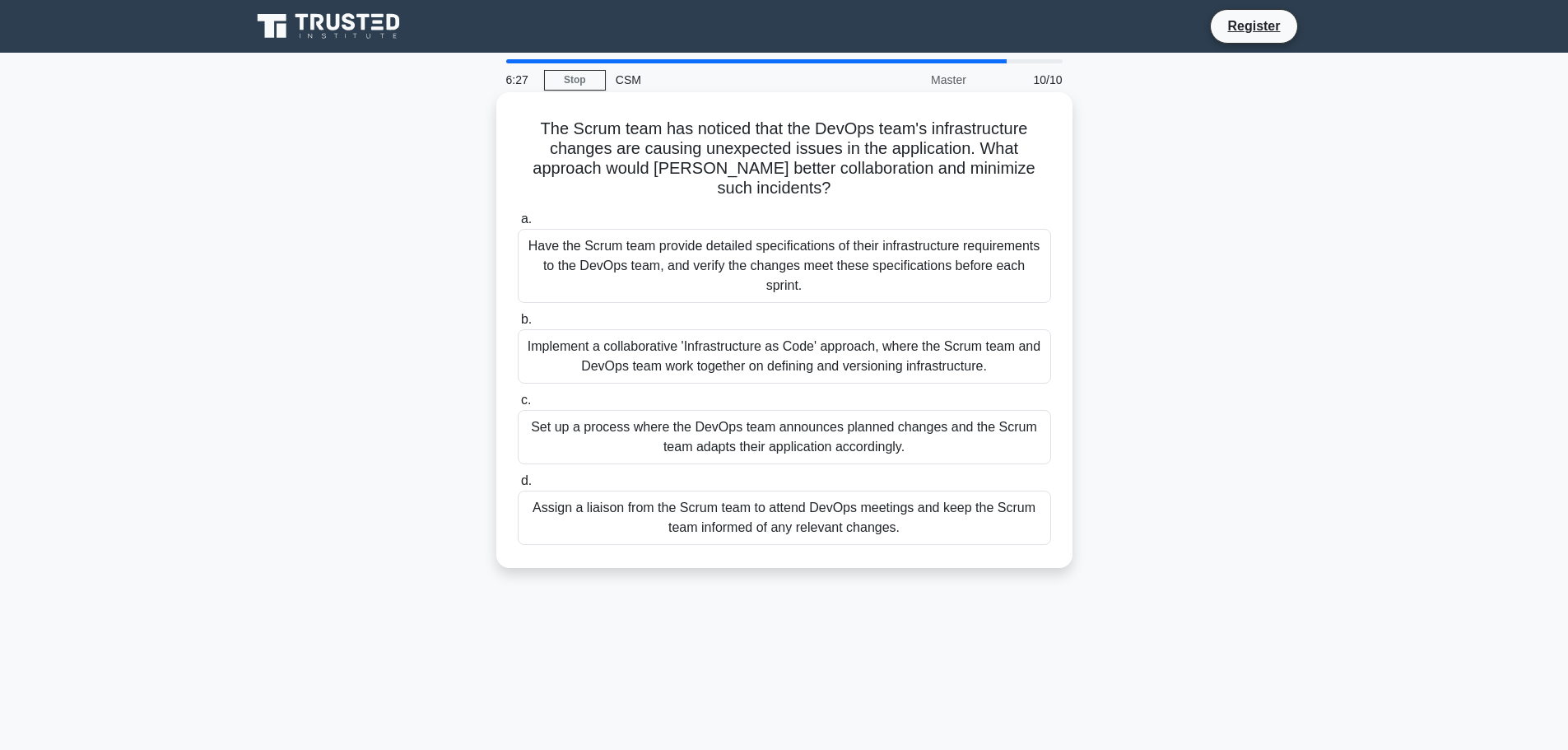
click at [814, 329] on div "Implement a collaborative 'Infrastructure as Code' approach, where the Scrum te…" at bounding box center [784, 356] width 533 height 54
click at [517, 322] on input "b. Implement a collaborative 'Infrastructure as Code' approach, where the Scrum…" at bounding box center [517, 320] width 0 height 11
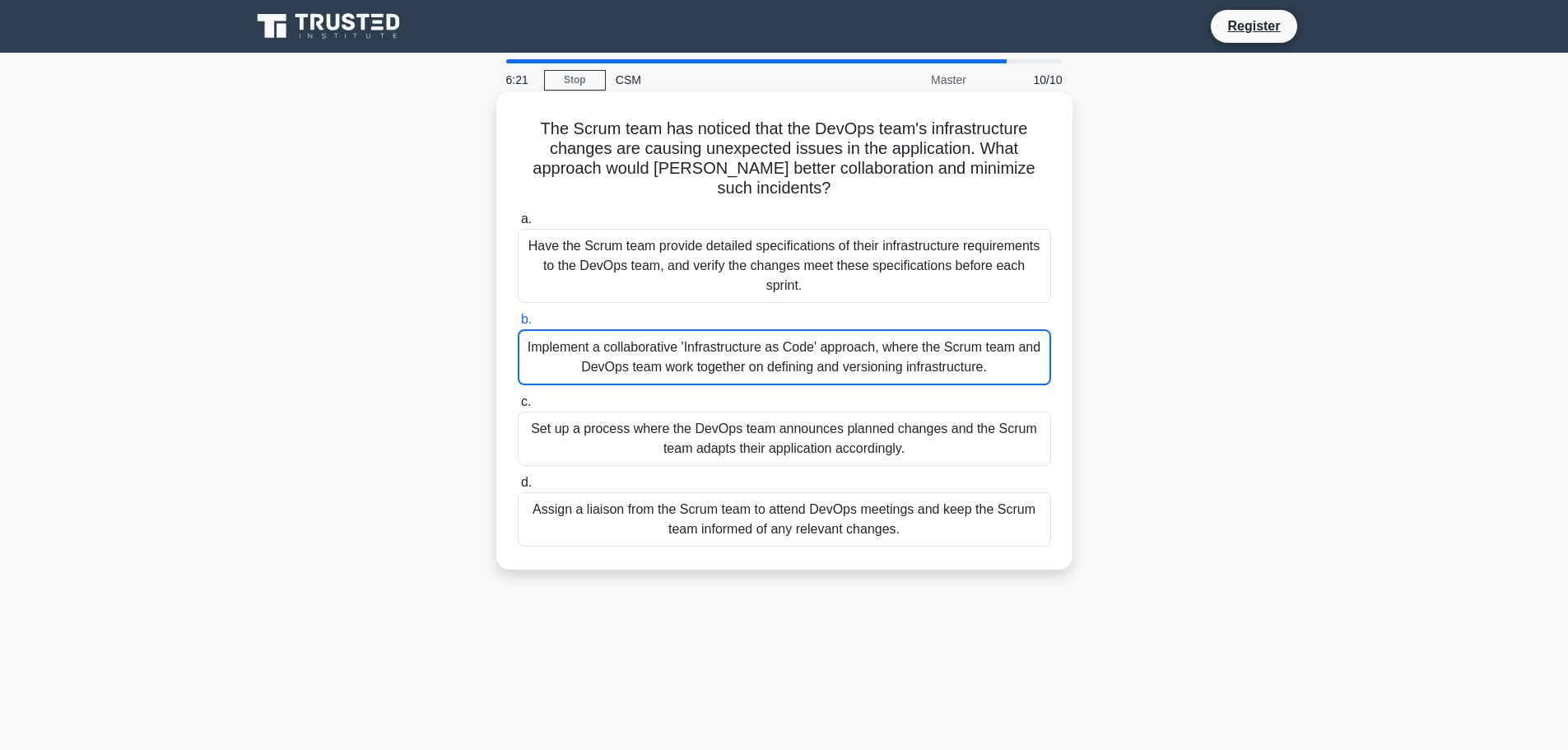
drag, startPoint x: 817, startPoint y: 332, endPoint x: 686, endPoint y: 334, distance: 131.0
click at [686, 334] on div "Implement a collaborative 'Infrastructure as Code' approach, where the Scrum te…" at bounding box center [784, 357] width 533 height 56
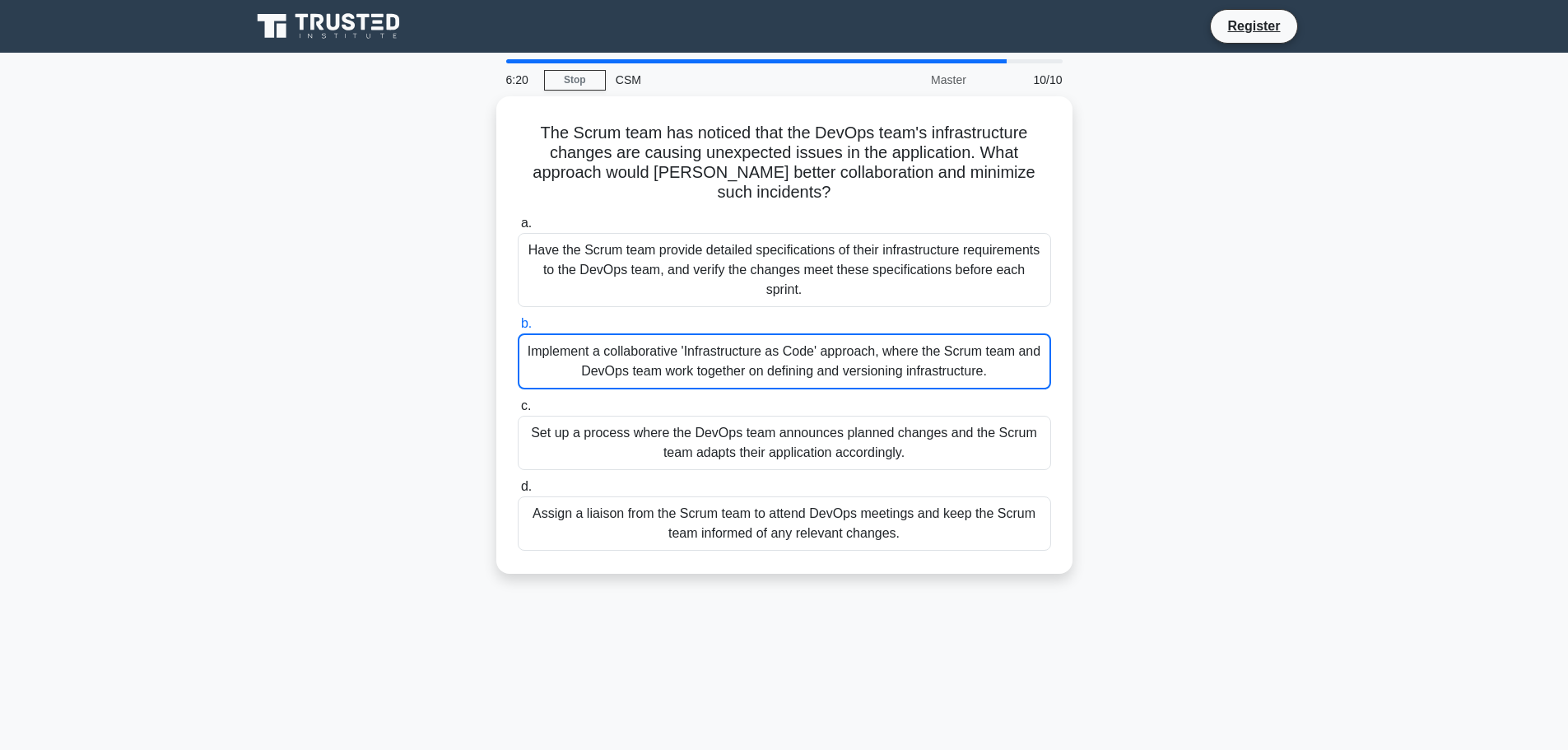
copy div "Infrastructure as Code'"
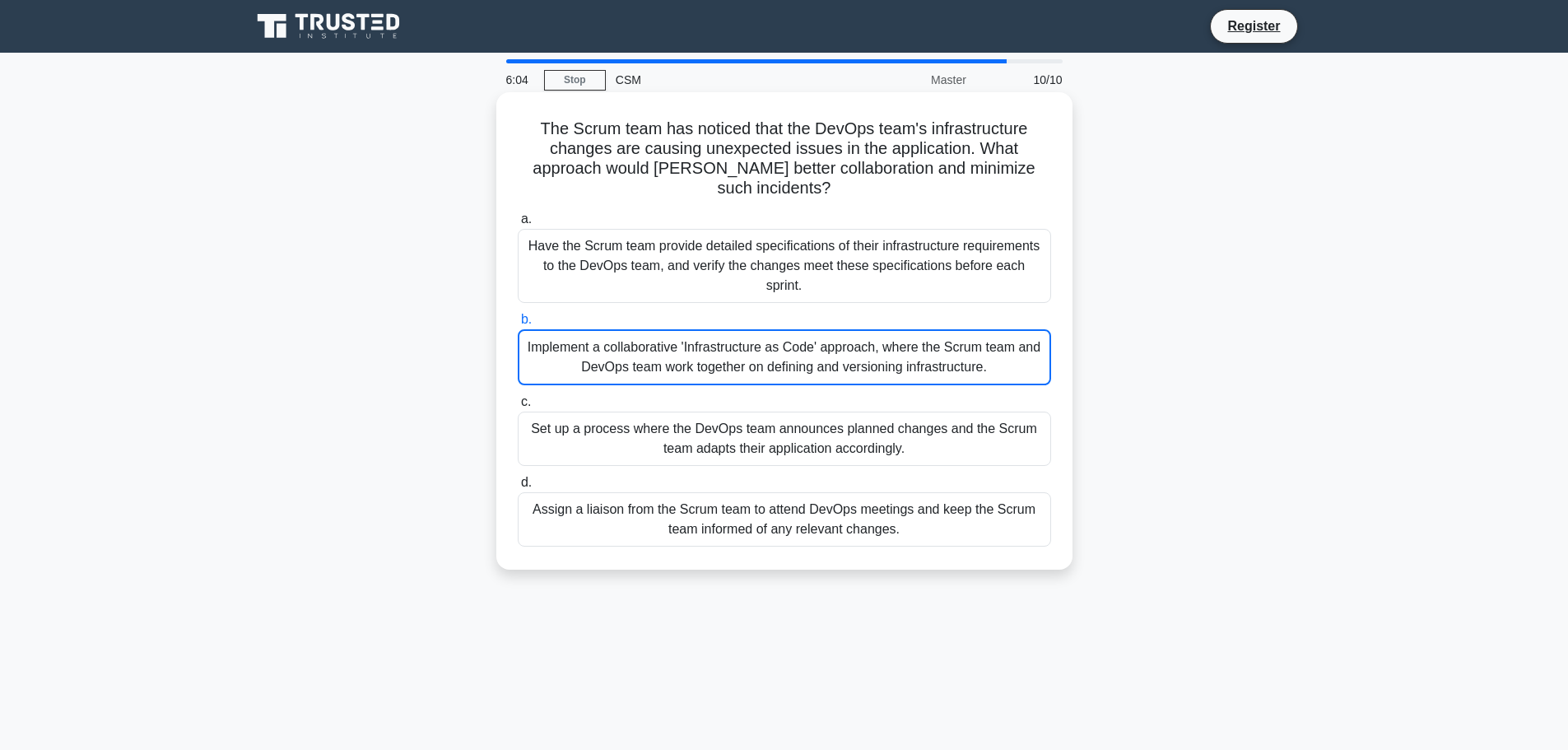
click at [742, 349] on div "Implement a collaborative 'Infrastructure as Code' approach, where the Scrum te…" at bounding box center [784, 357] width 533 height 56
click at [517, 325] on input "b. Implement a collaborative 'Infrastructure as Code' approach, where the Scrum…" at bounding box center [517, 320] width 0 height 11
click at [739, 344] on div "Implement a collaborative 'Infrastructure as Code' approach, where the Scrum te…" at bounding box center [784, 357] width 533 height 56
click at [517, 325] on input "b. Implement a collaborative 'Infrastructure as Code' approach, where the Scrum…" at bounding box center [517, 320] width 0 height 11
